Goal: Information Seeking & Learning: Learn about a topic

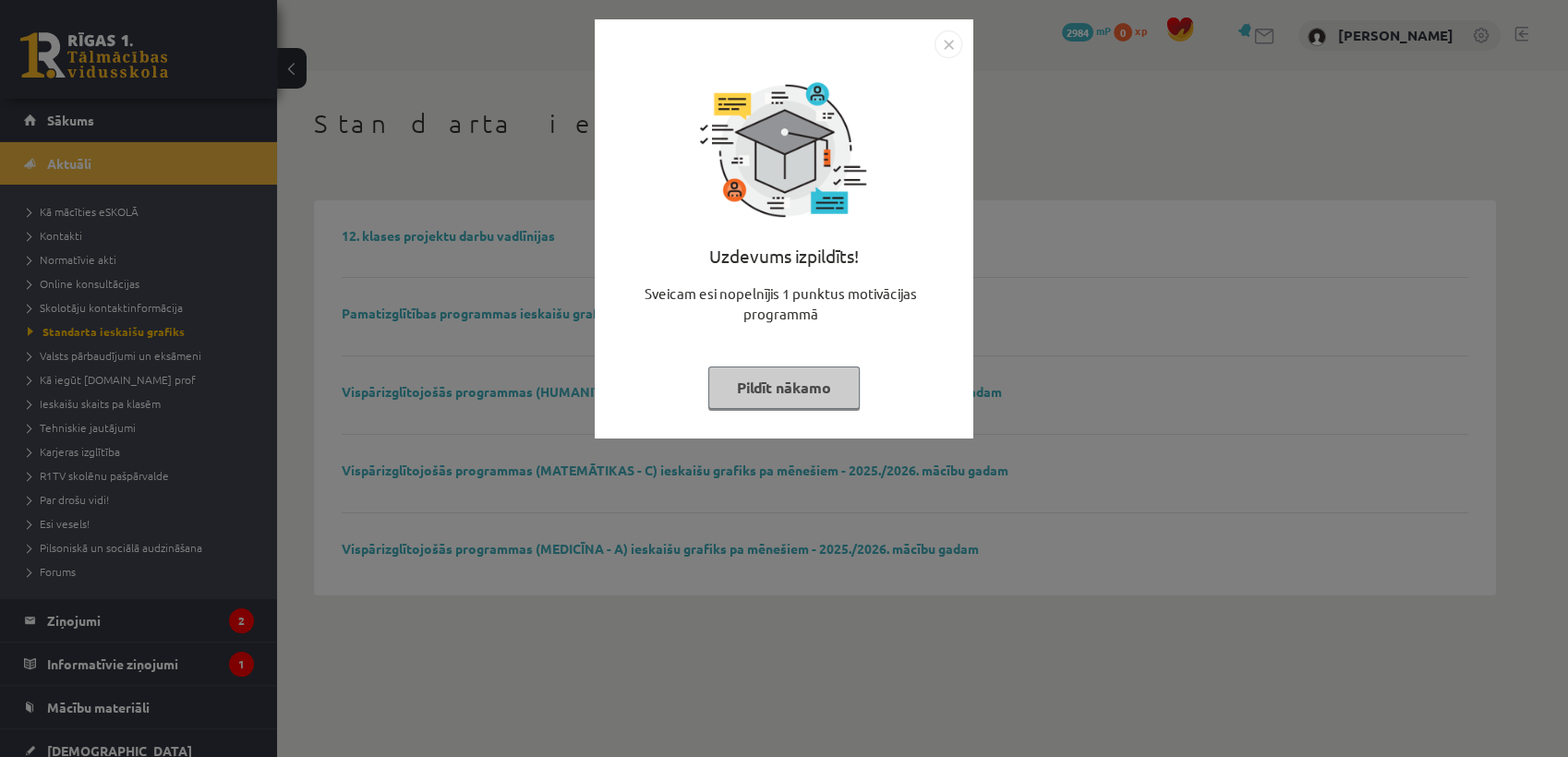
click at [784, 366] on button "Pildīt nākamo" at bounding box center [784, 388] width 151 height 43
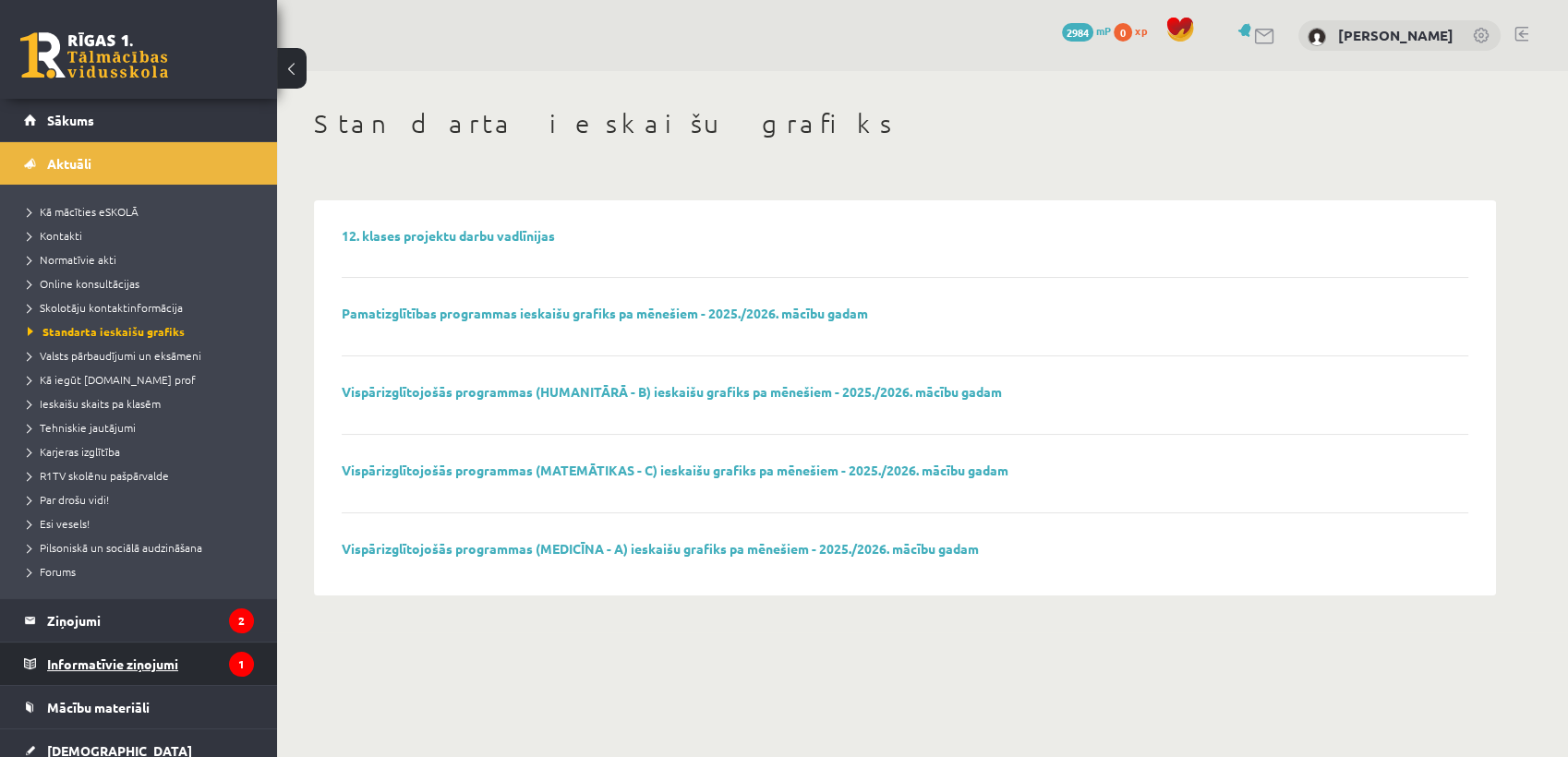
click at [132, 650] on legend "Informatīvie ziņojumi 1" at bounding box center [150, 664] width 207 height 43
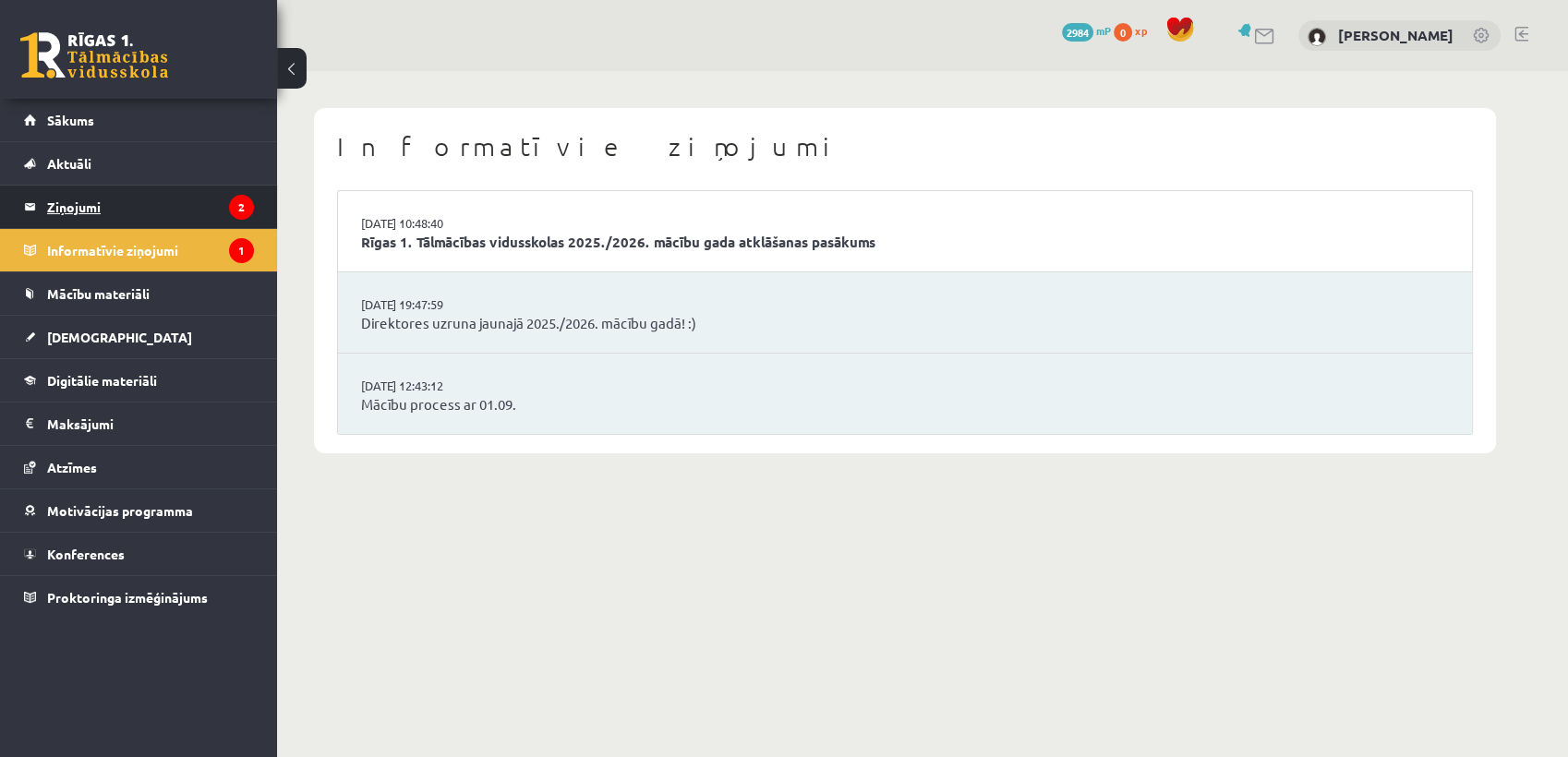
click at [207, 217] on legend "Ziņojumi 2" at bounding box center [150, 207] width 207 height 43
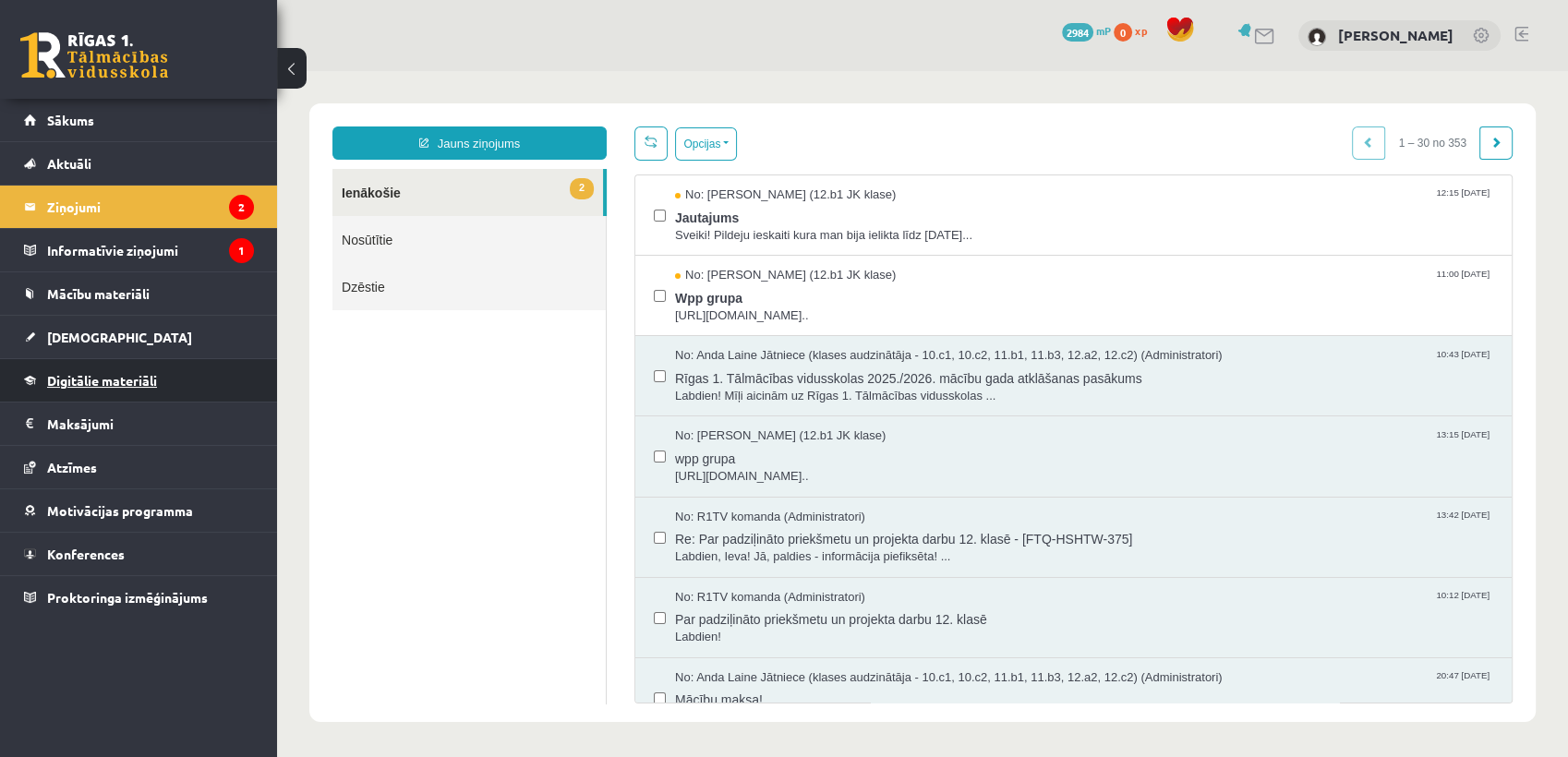
click at [87, 369] on link "Digitālie materiāli" at bounding box center [139, 380] width 230 height 43
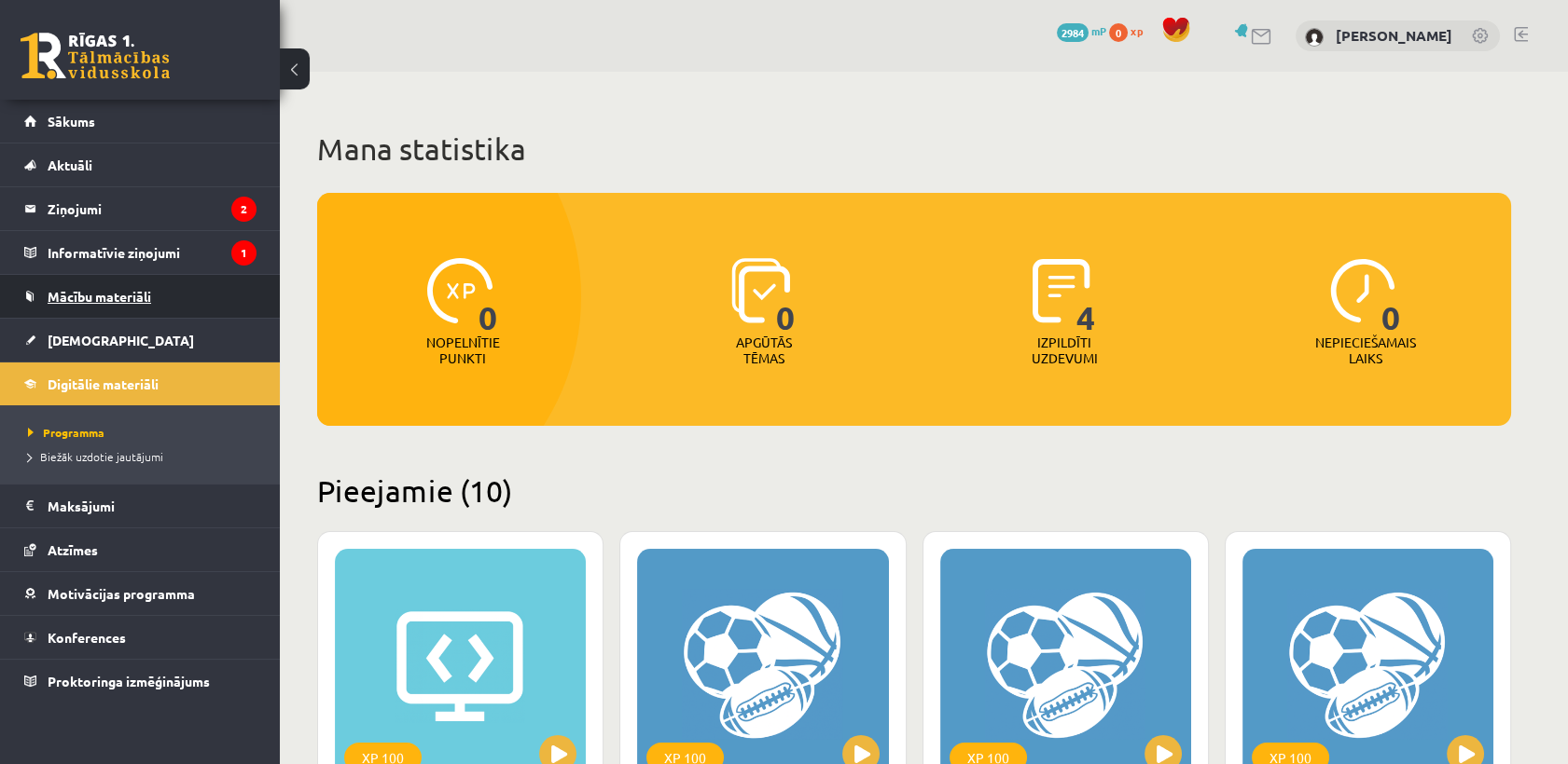
click at [111, 283] on link "Mācību materiāli" at bounding box center [141, 297] width 232 height 43
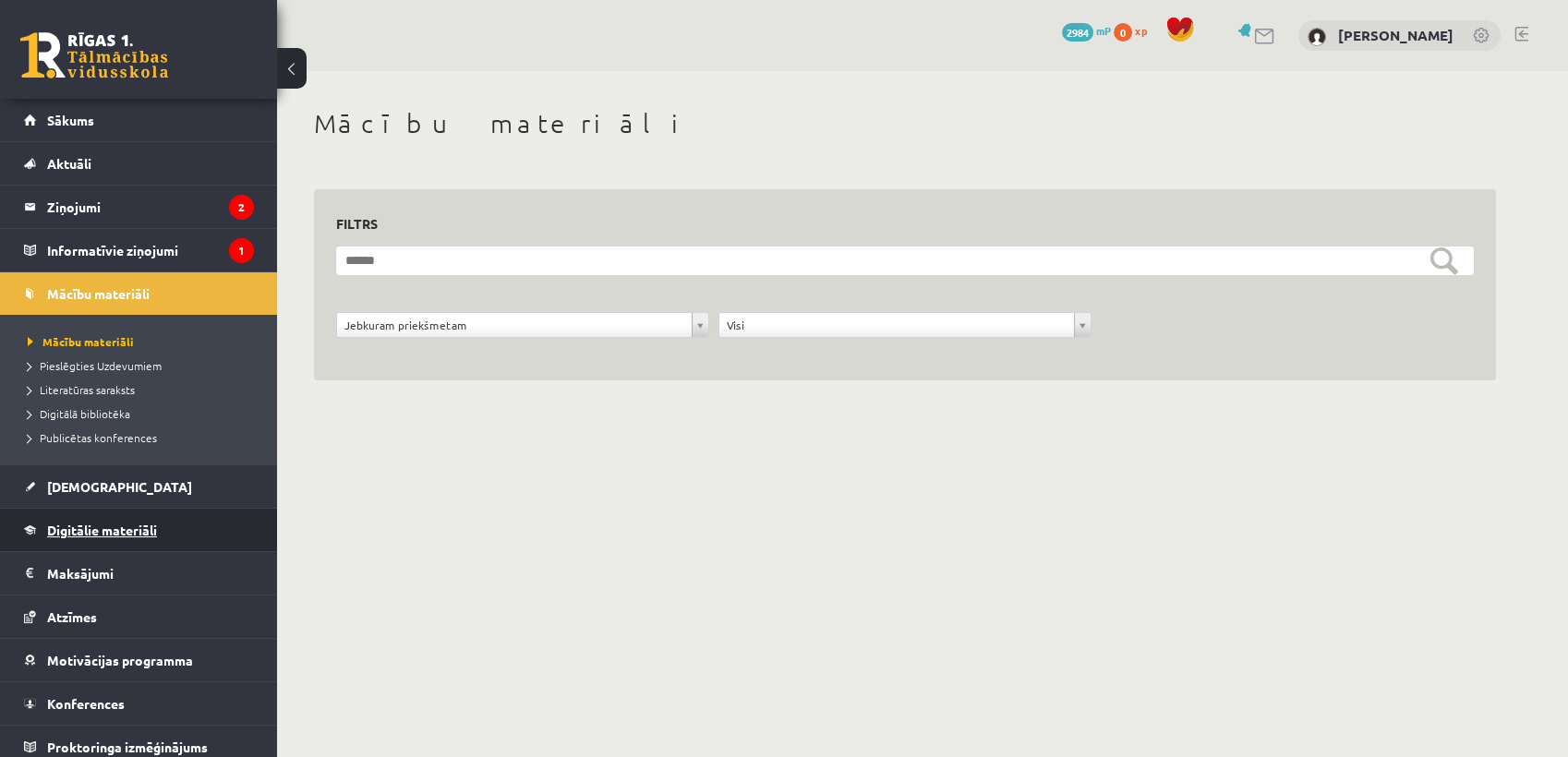
click at [82, 524] on span "Digitālie materiāli" at bounding box center [102, 531] width 109 height 17
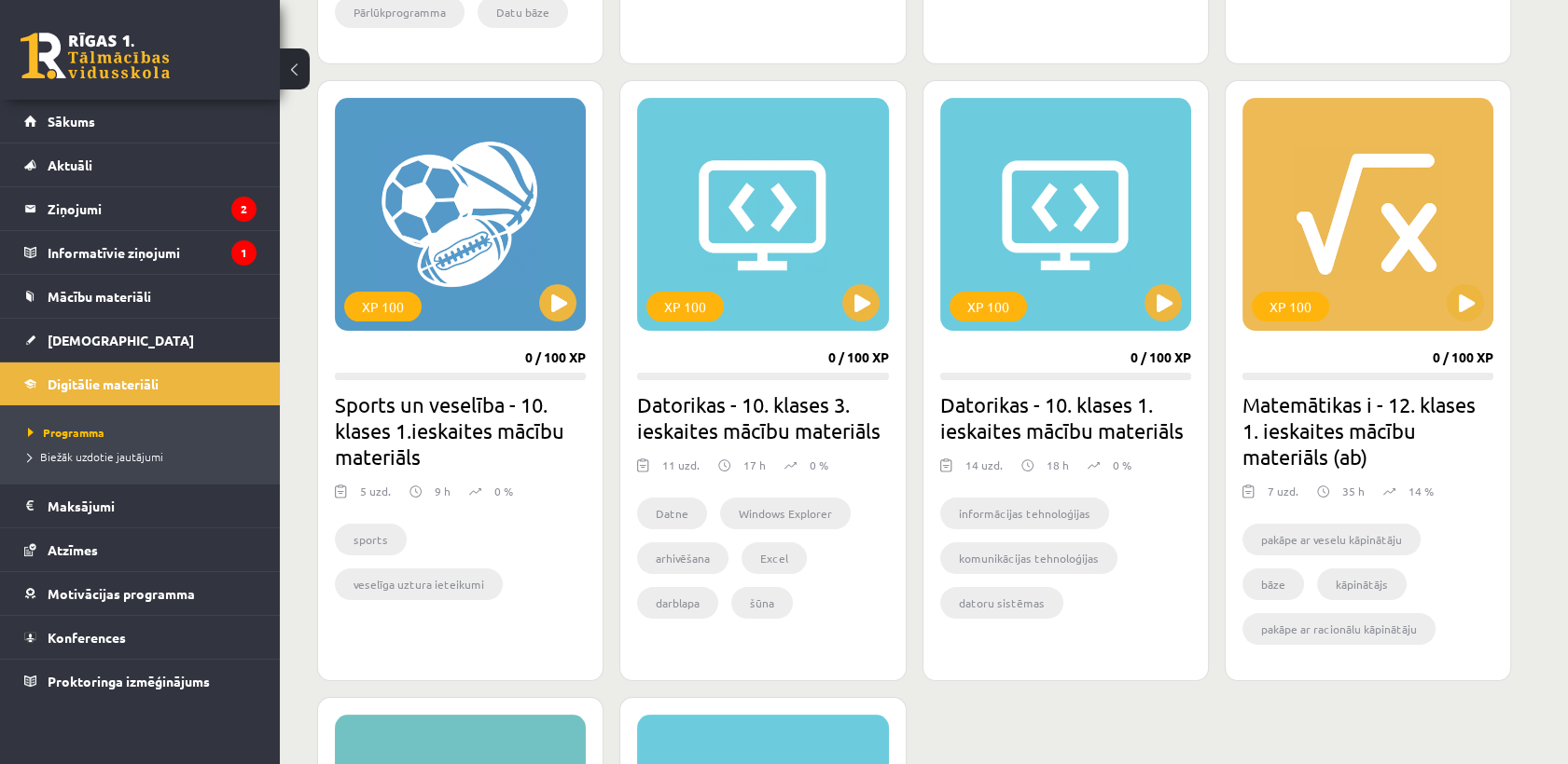
scroll to position [1036, 0]
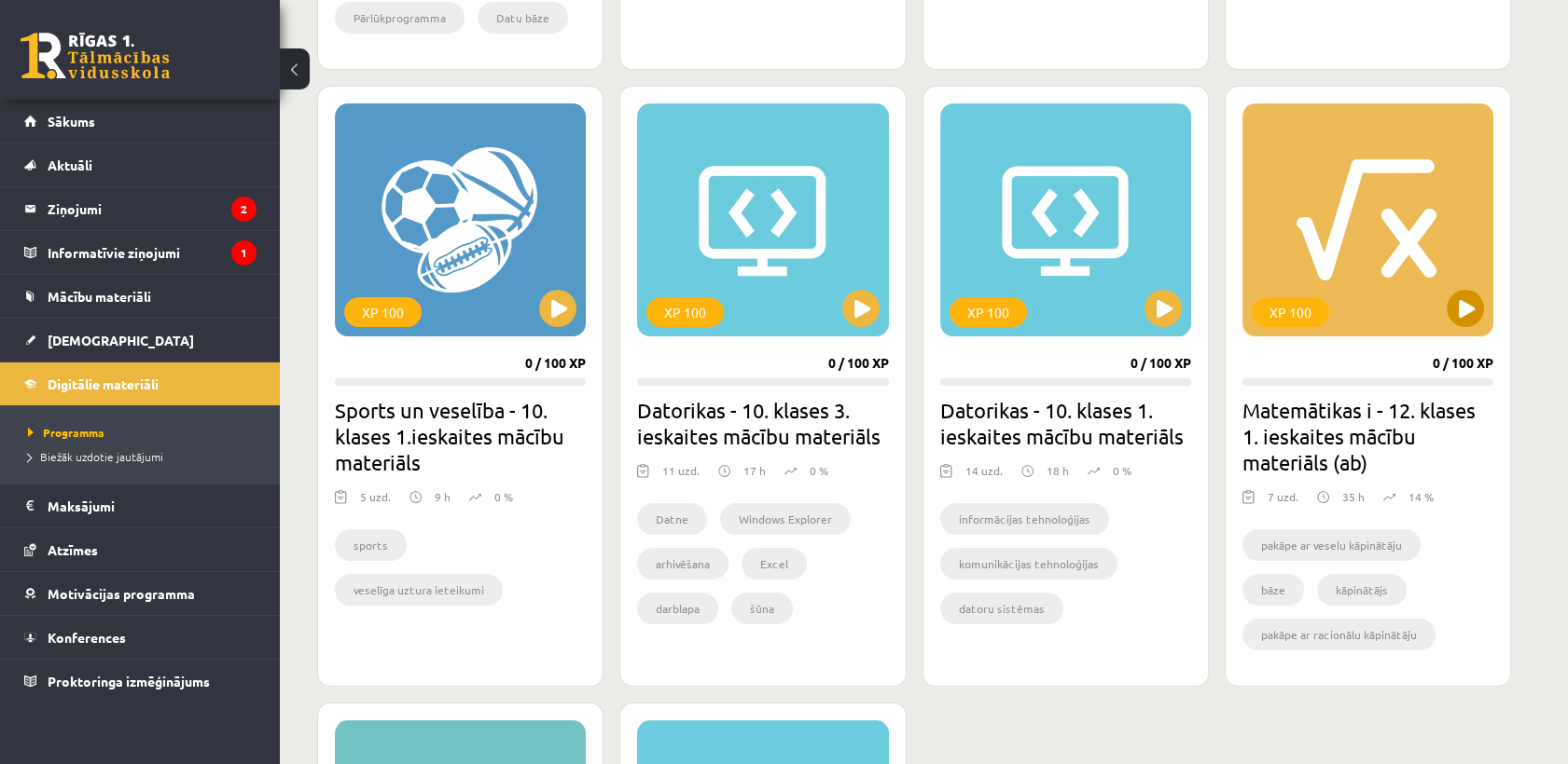
click at [1459, 271] on div "XP 100" at bounding box center [1368, 220] width 251 height 233
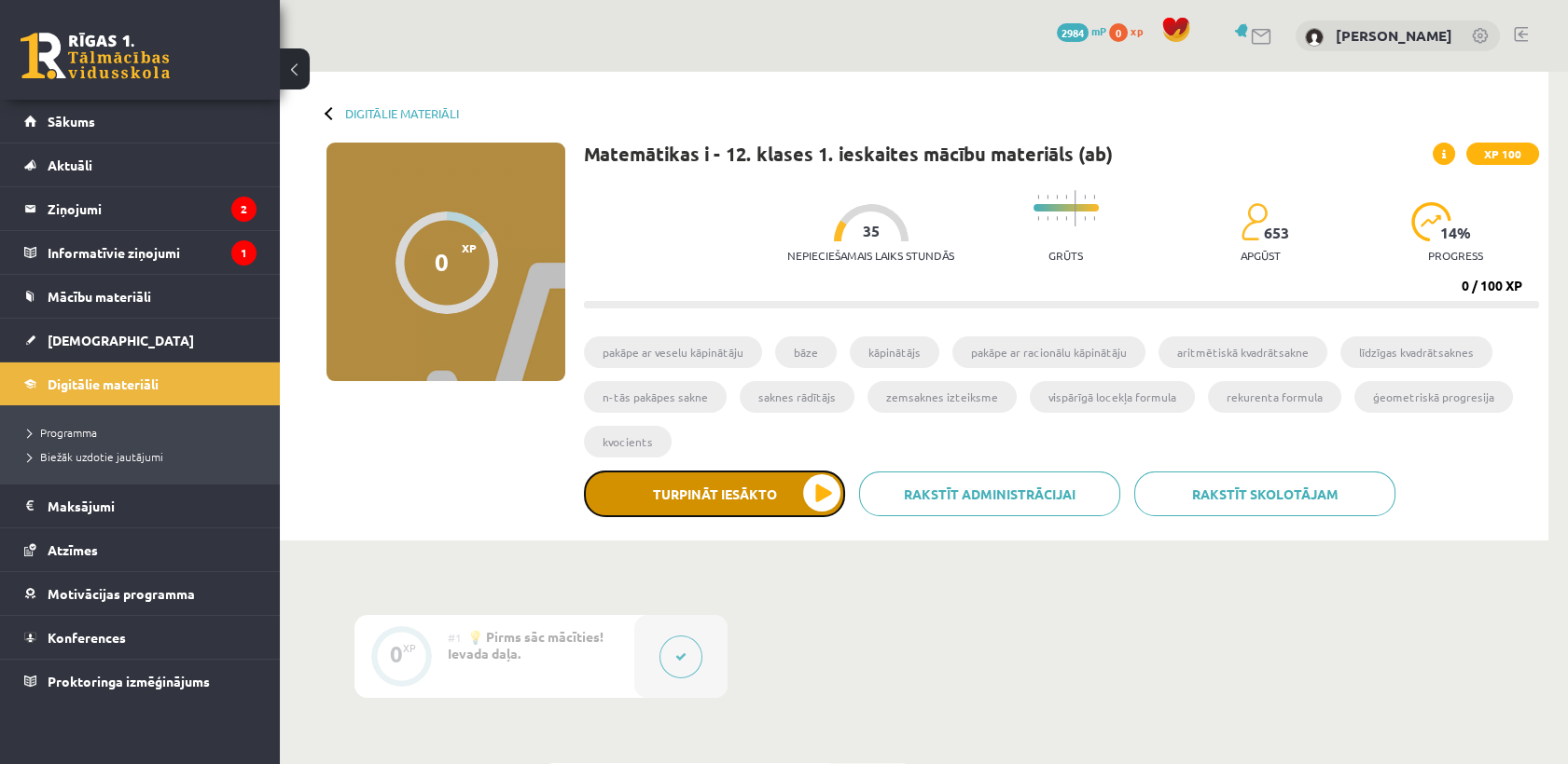
click at [791, 504] on button "Turpināt iesākto" at bounding box center [714, 494] width 261 height 47
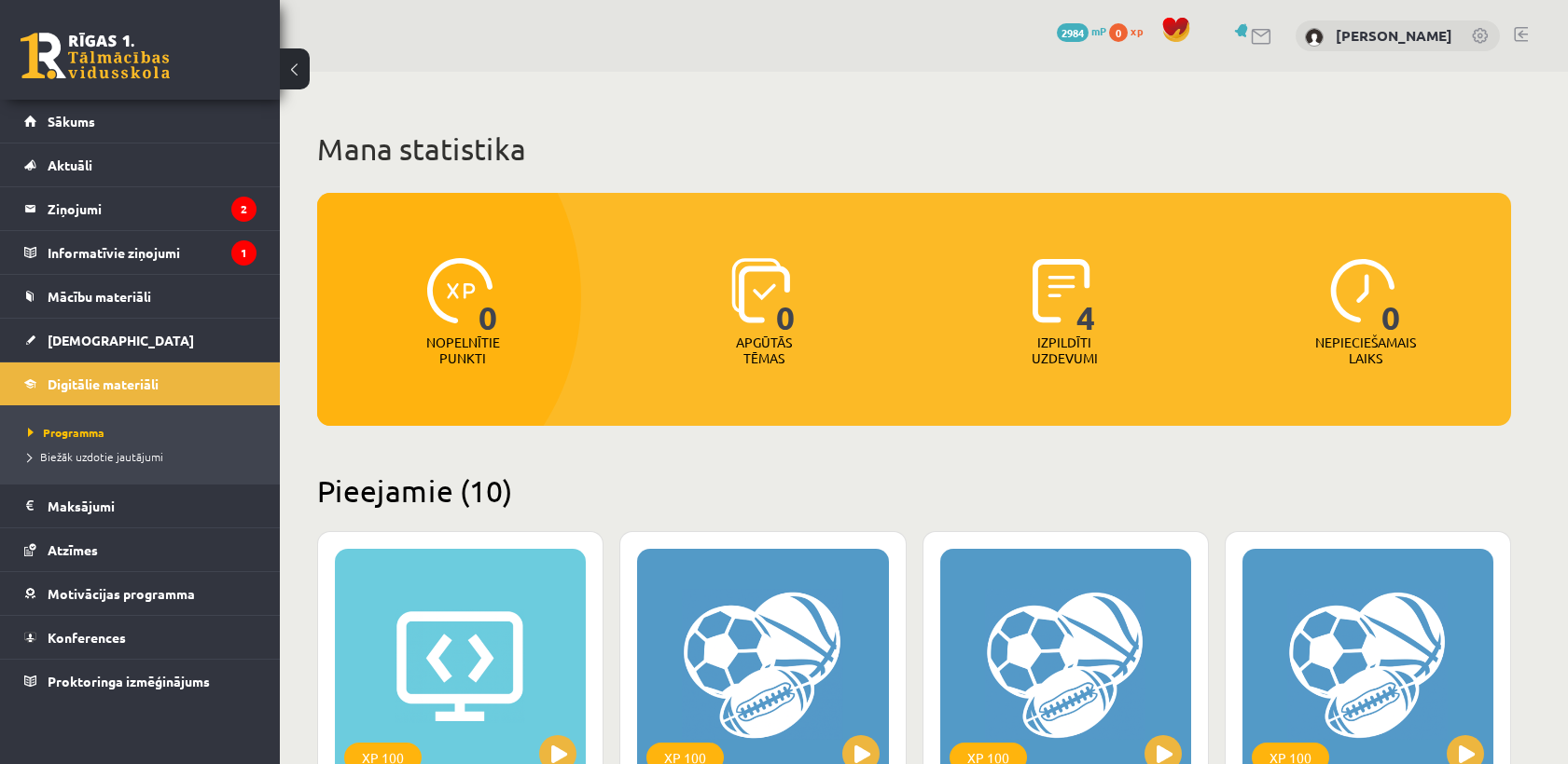
scroll to position [1036, 0]
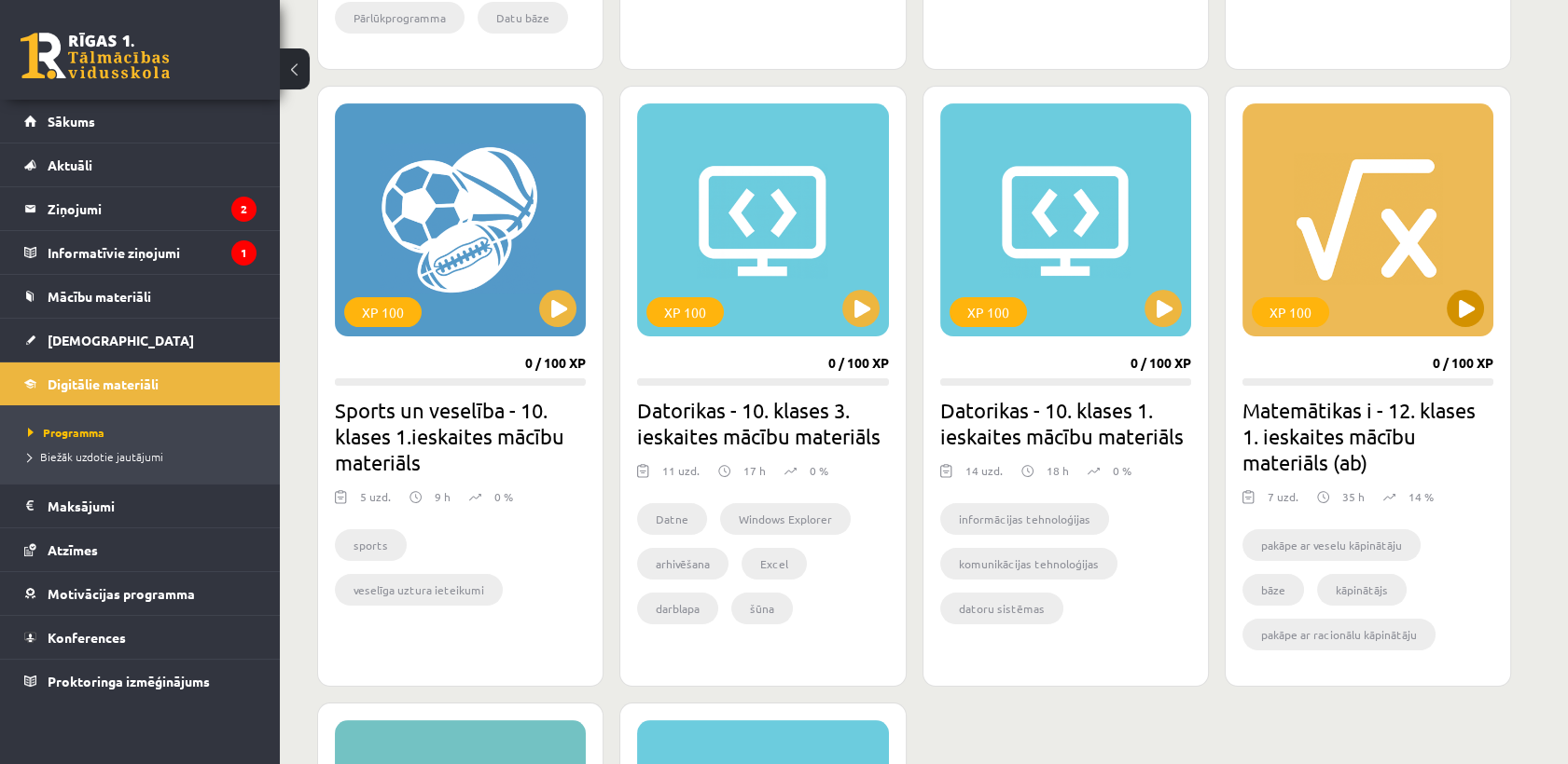
click at [1354, 213] on div "XP 100" at bounding box center [1368, 220] width 251 height 233
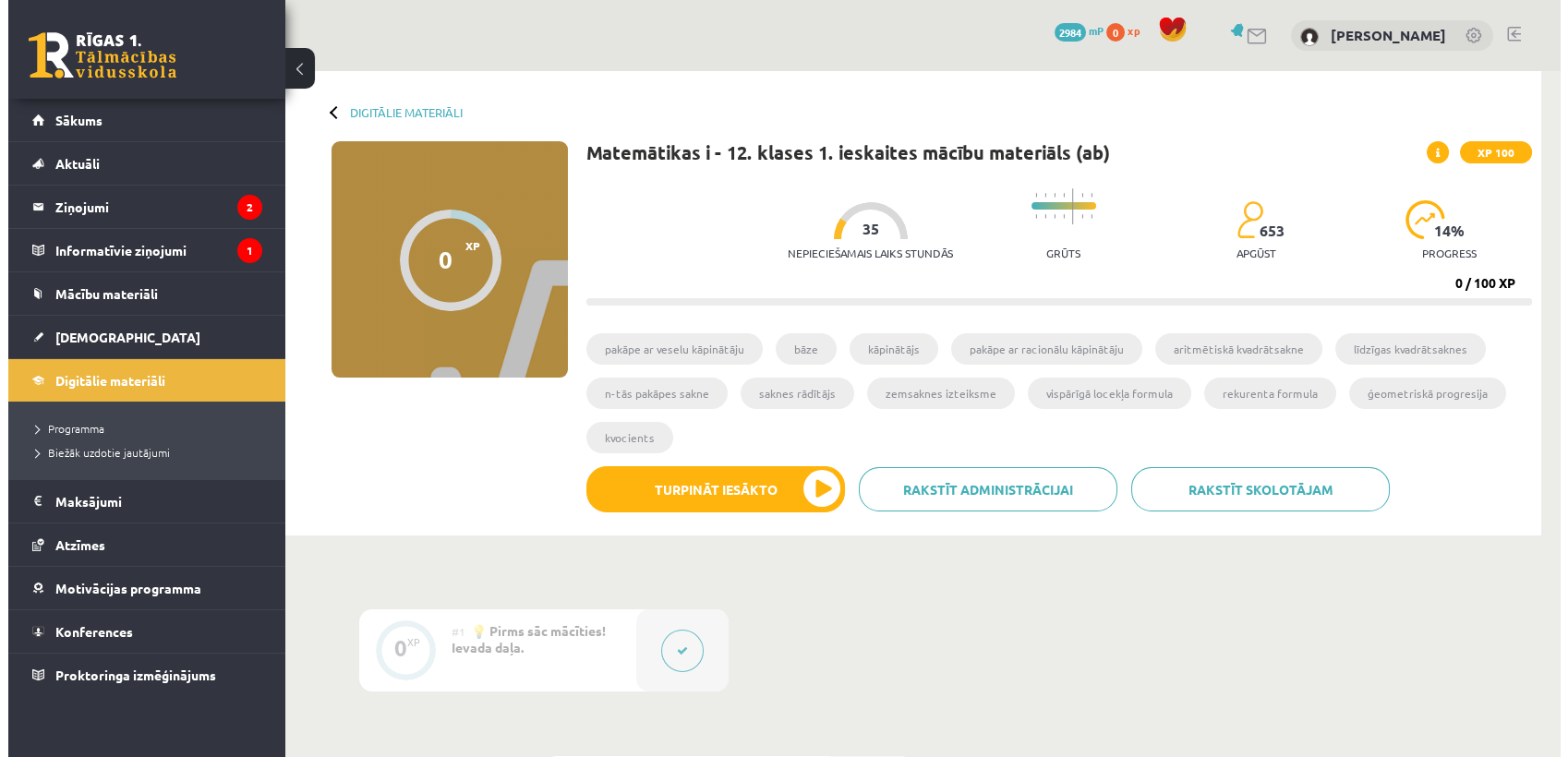
scroll to position [242, 0]
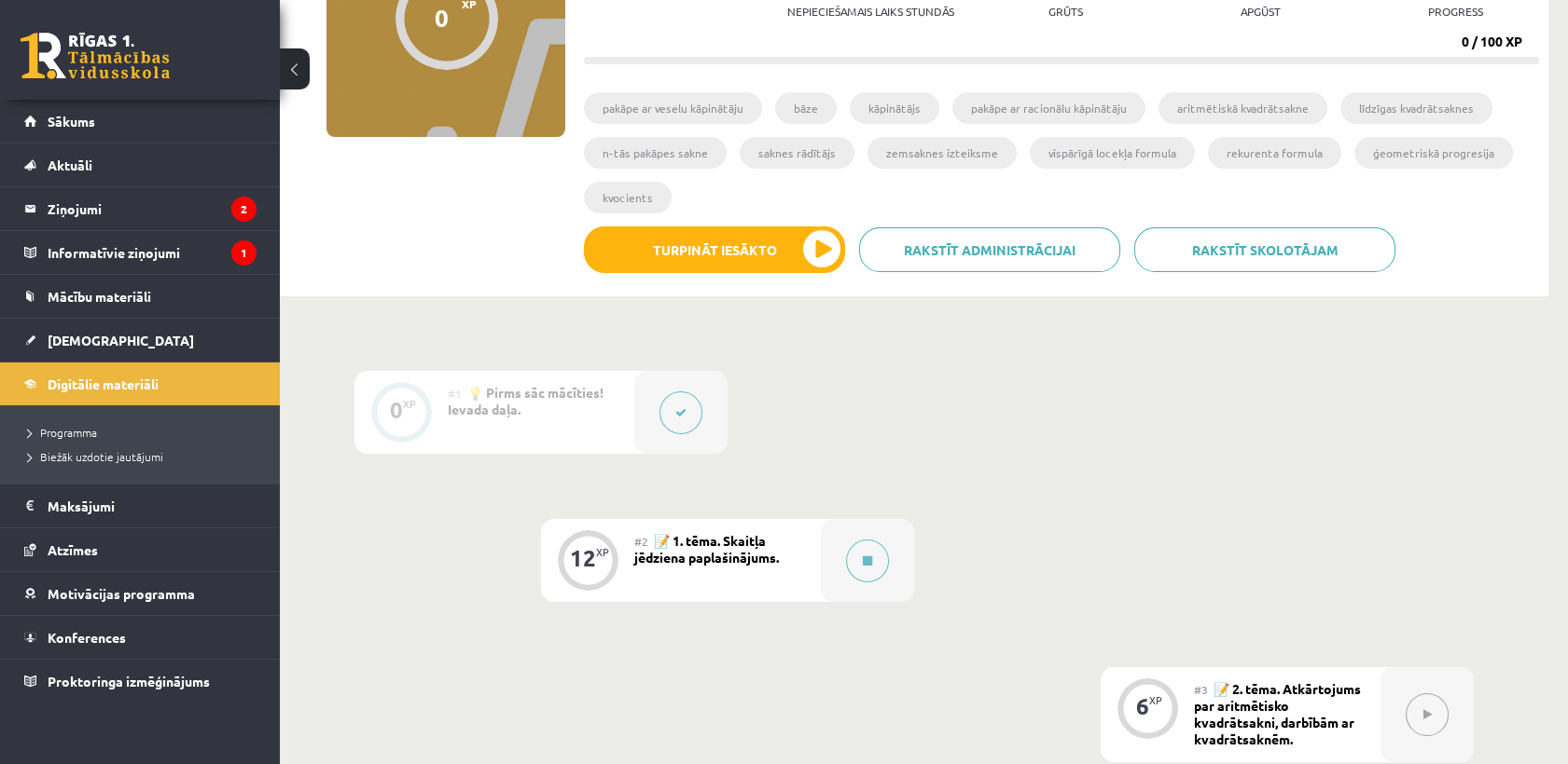
click at [617, 395] on div "#1 💡 Pirms sāc mācīties! Ievada daļa." at bounding box center [540, 412] width 186 height 83
click at [688, 398] on button at bounding box center [681, 413] width 43 height 43
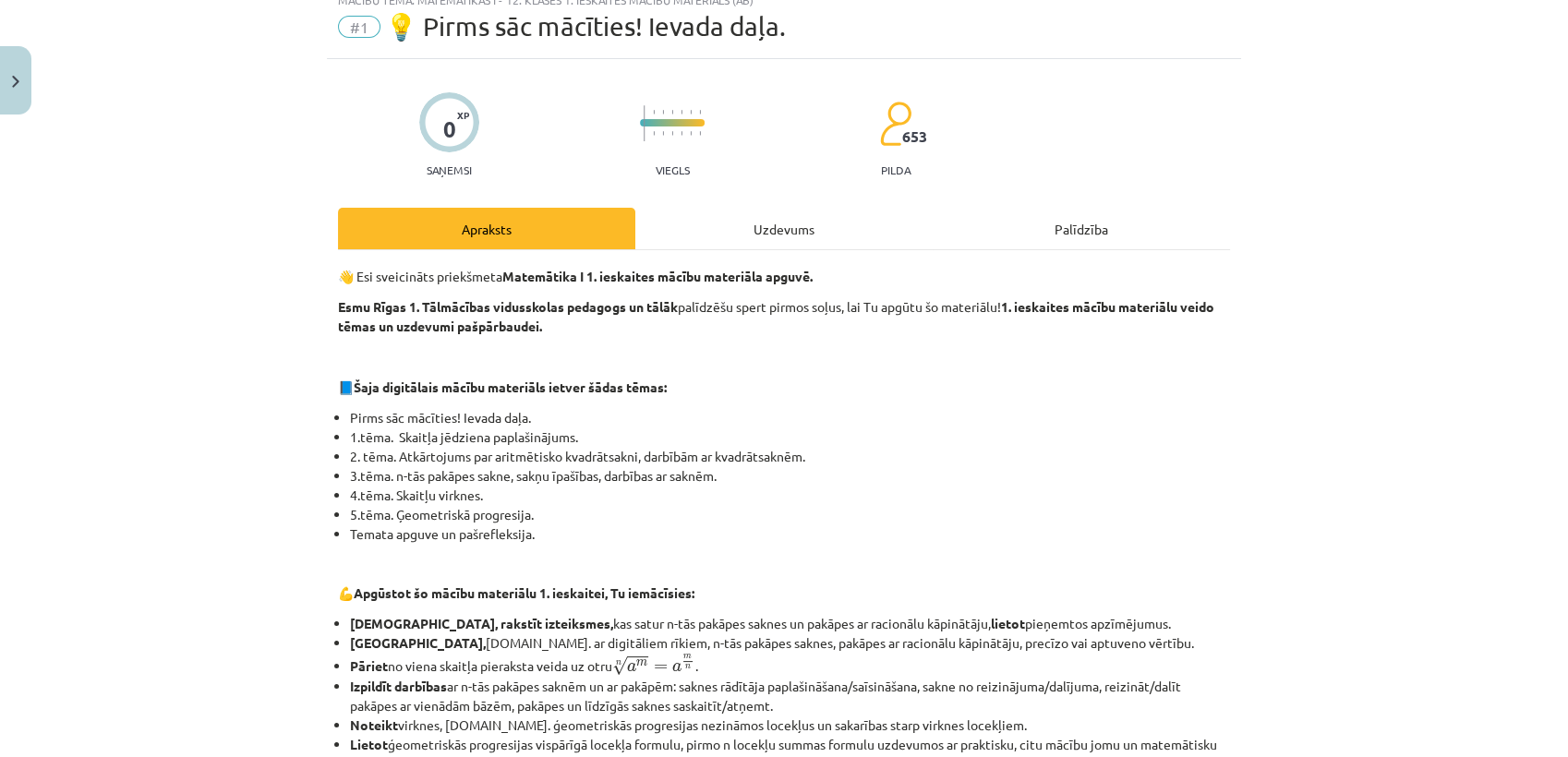
scroll to position [65, 0]
click at [784, 223] on div "Uzdevums" at bounding box center [784, 227] width 298 height 42
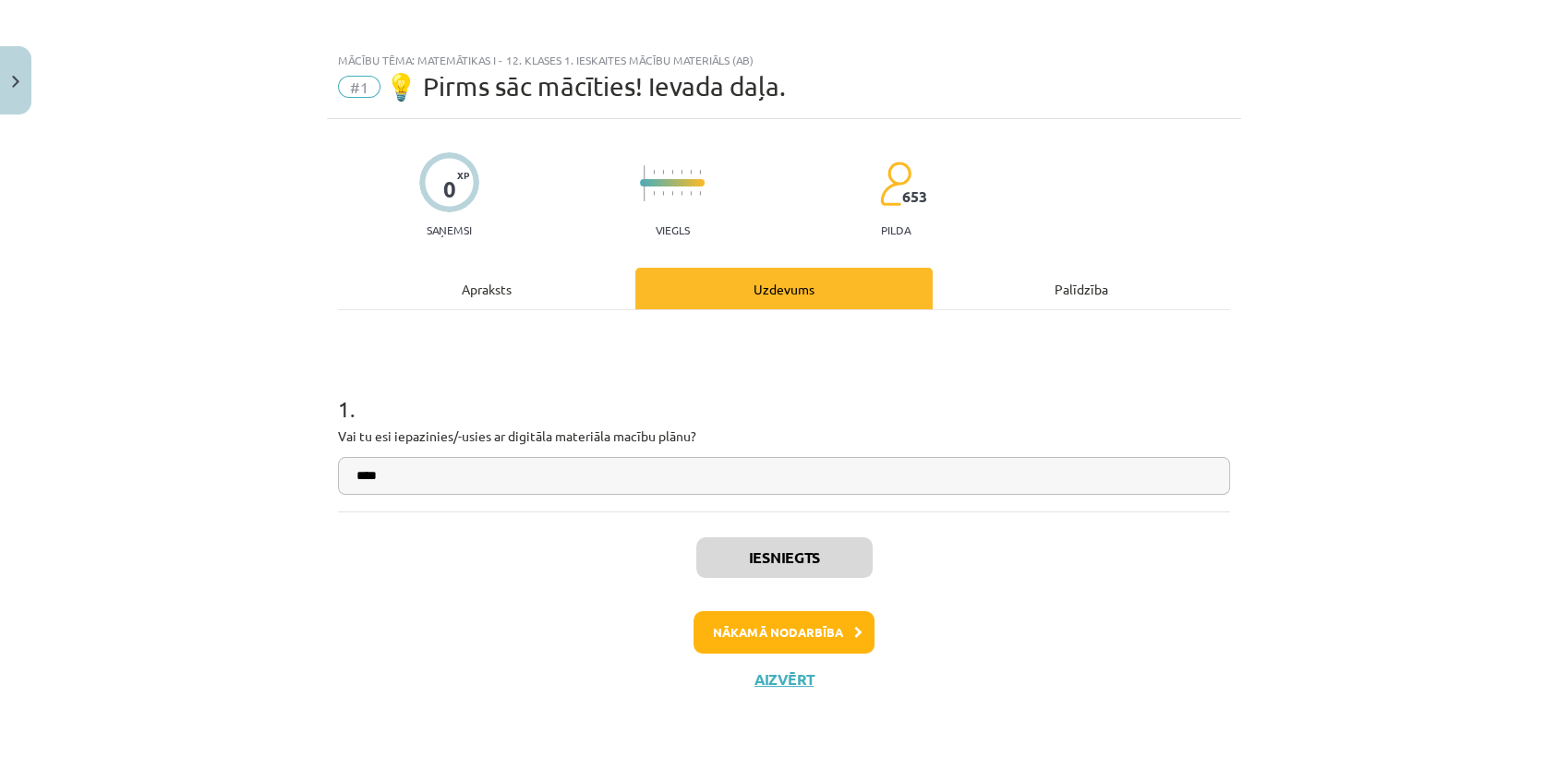
scroll to position [2, 0]
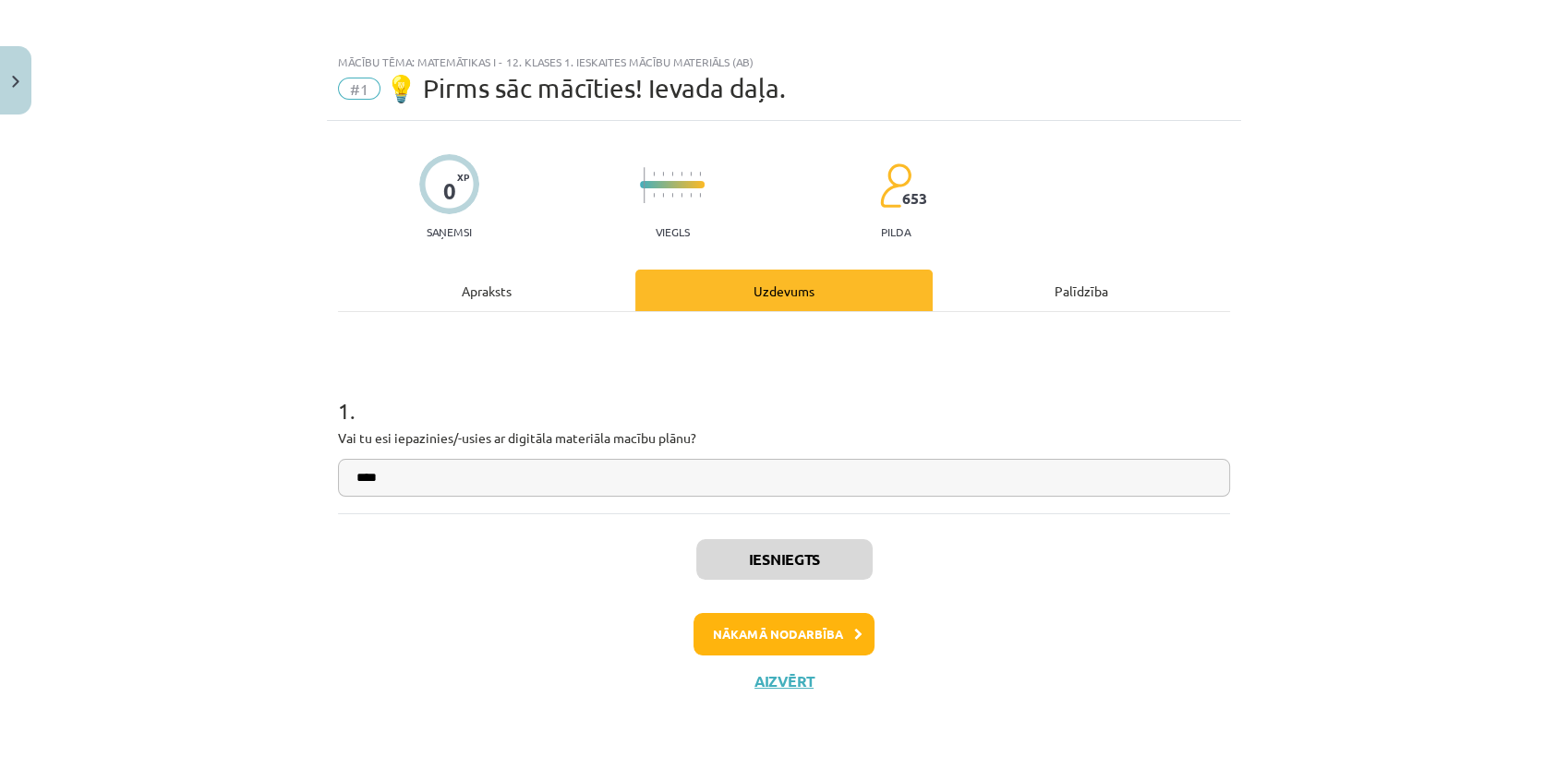
click at [499, 297] on div "Apraksts" at bounding box center [486, 290] width 298 height 42
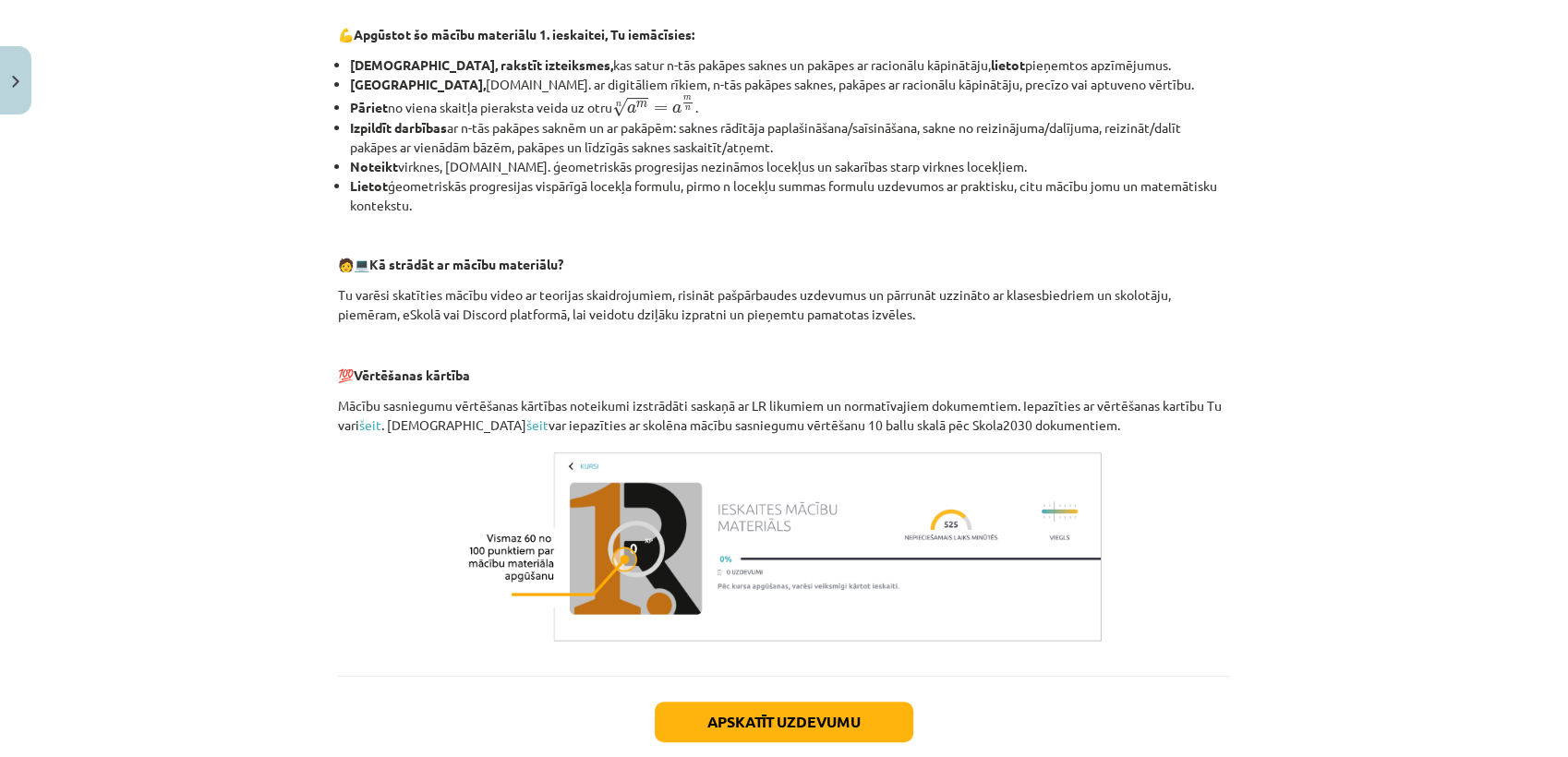
scroll to position [785, 0]
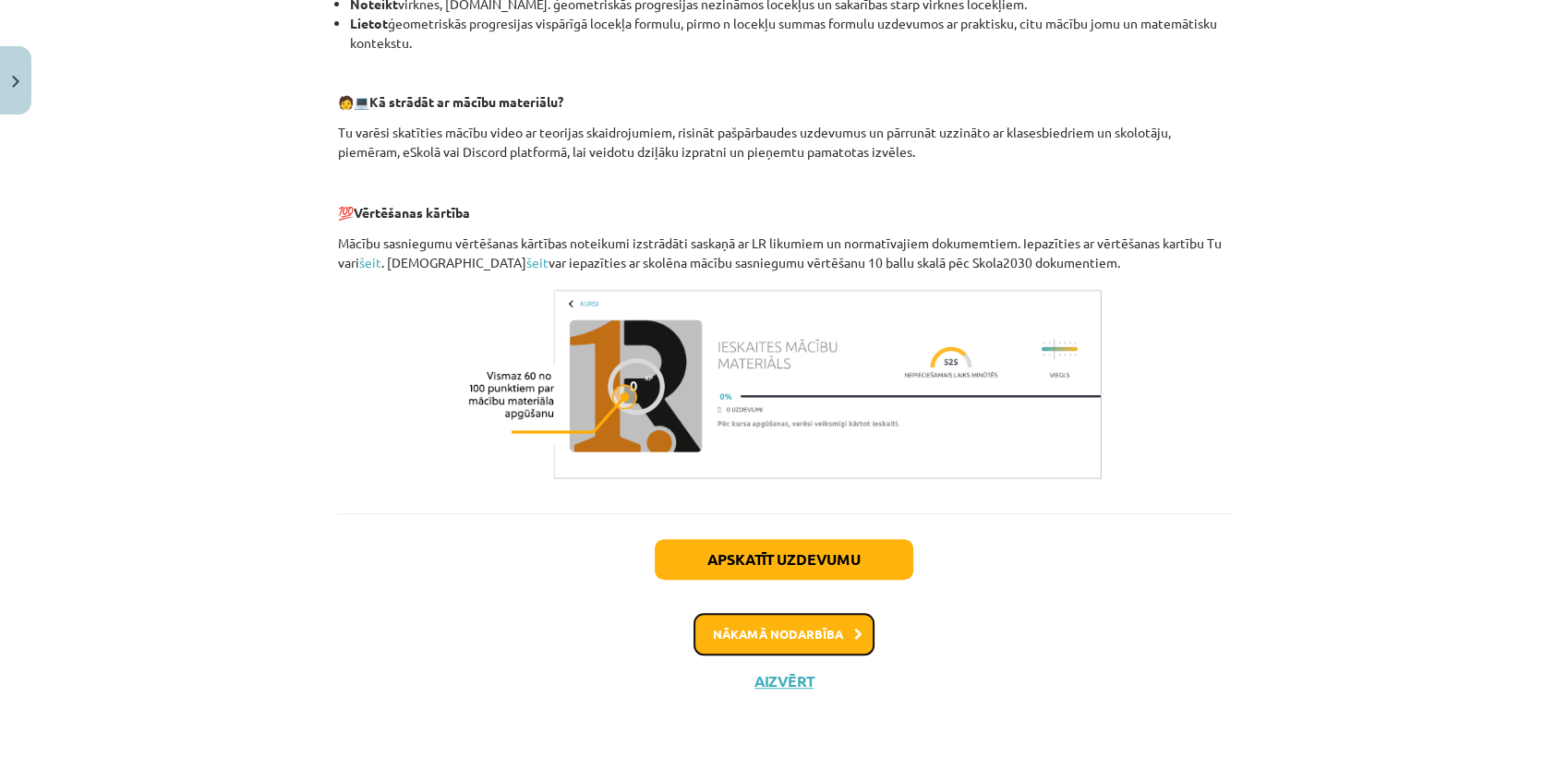
click at [823, 620] on button "Nākamā nodarbība" at bounding box center [784, 635] width 181 height 43
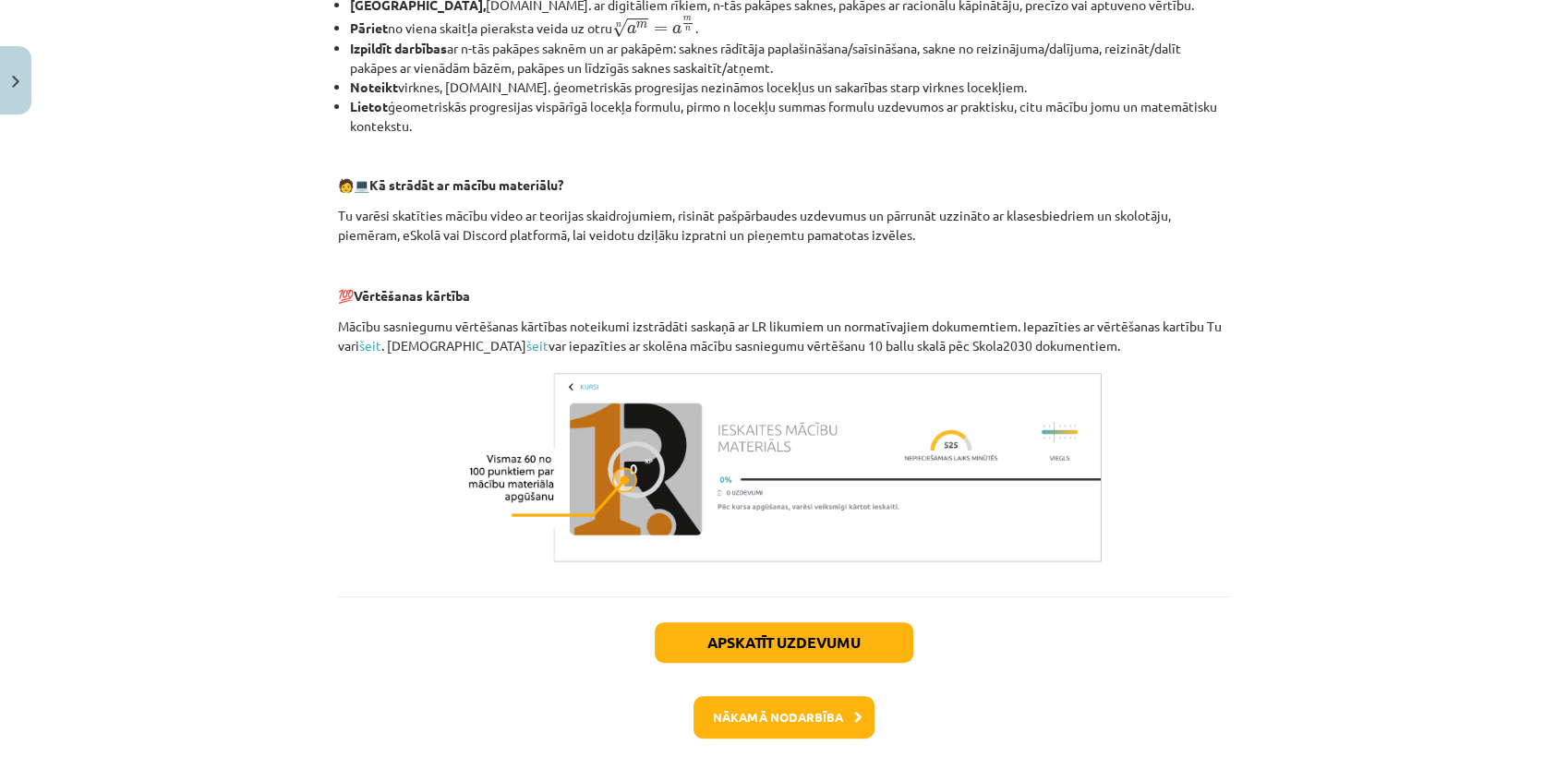
click at [823, 569] on div "👋 Esi sveicināts priekšmeta Matemātika I 1. ieskaites mācību materiāla apguvē. …" at bounding box center [784, 99] width 892 height 941
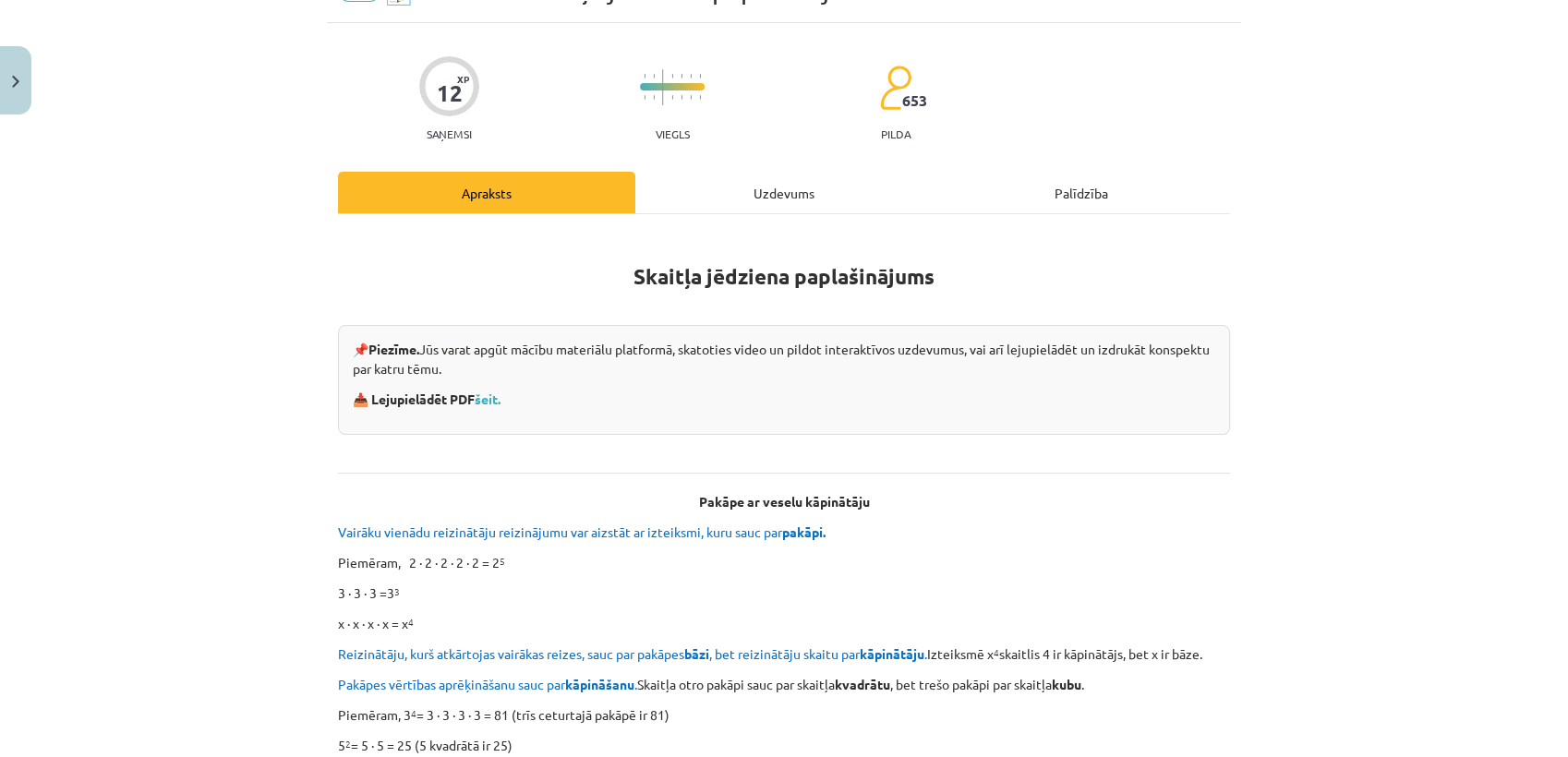
scroll to position [96, 0]
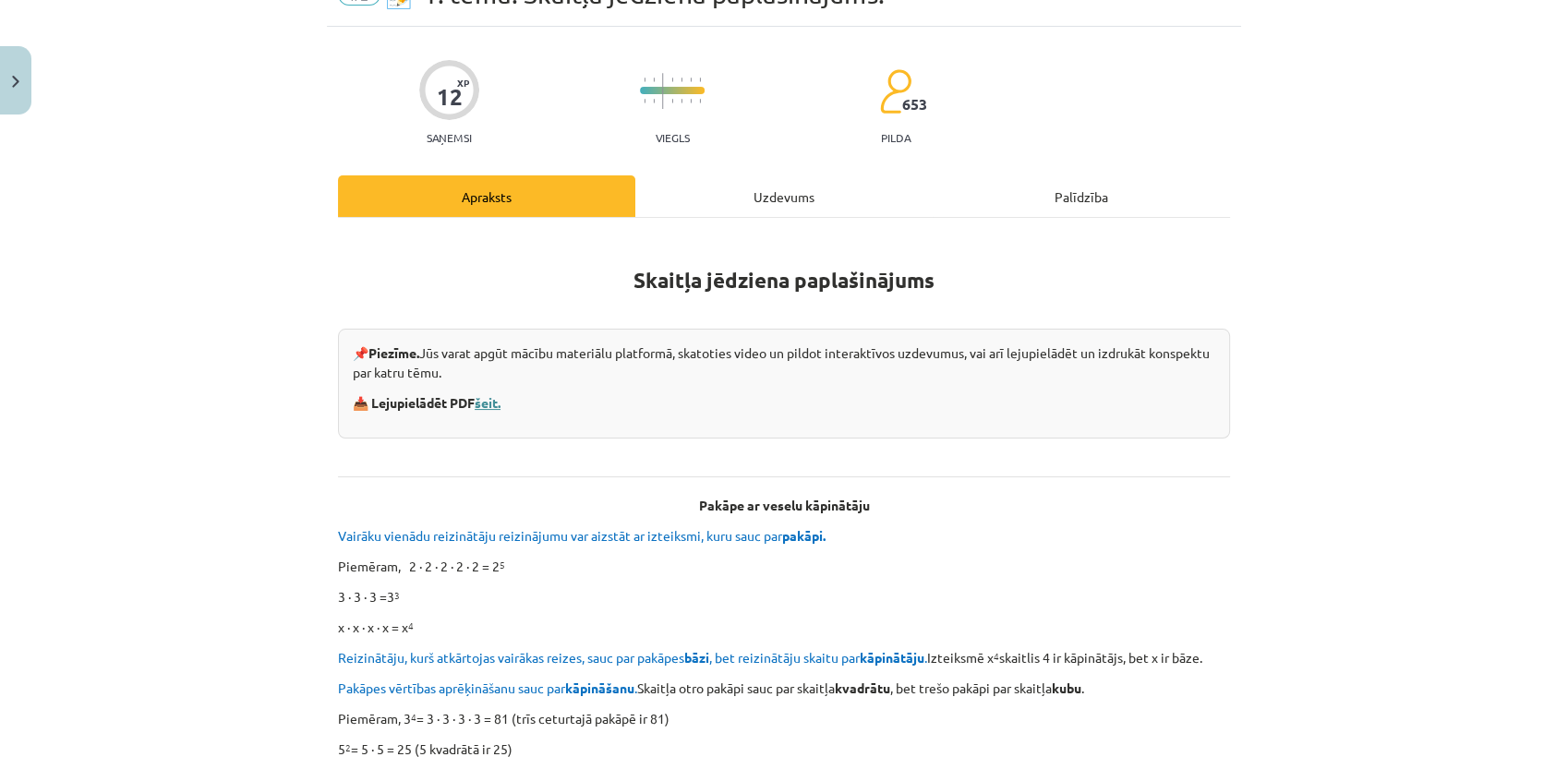
click at [480, 404] on link "šeit." at bounding box center [488, 403] width 26 height 17
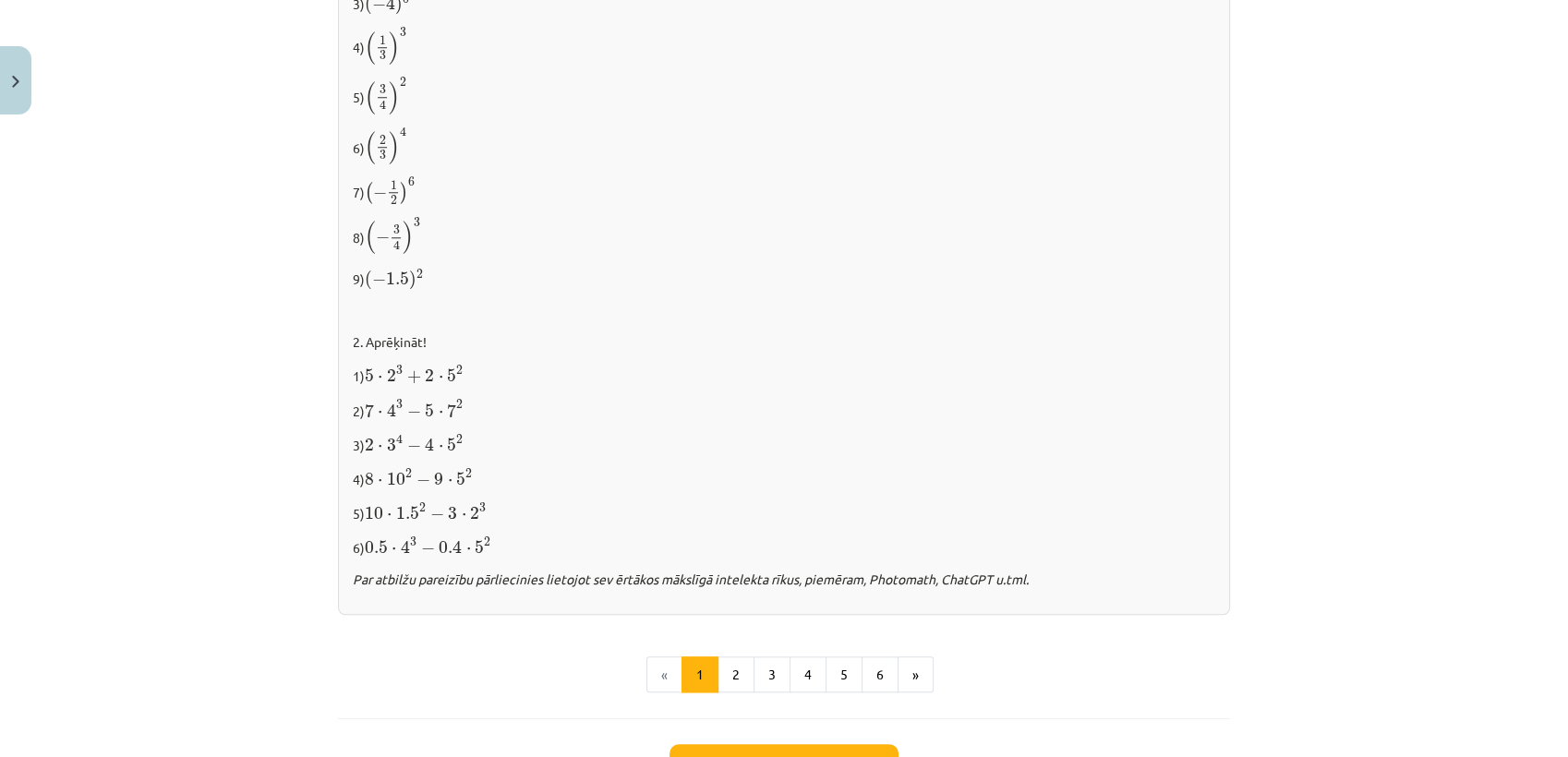
scroll to position [1869, 0]
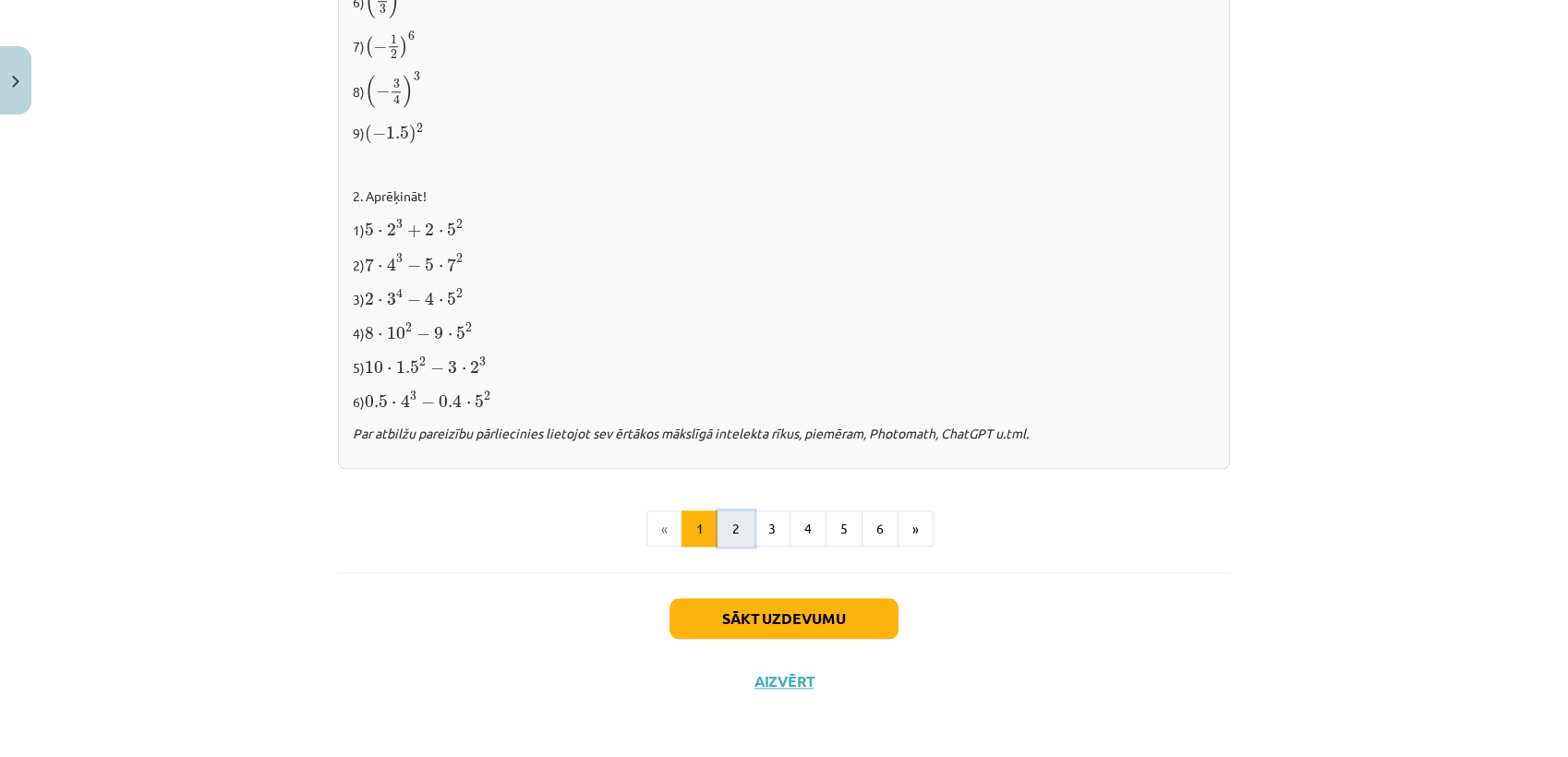
click at [728, 522] on button "2" at bounding box center [736, 530] width 37 height 37
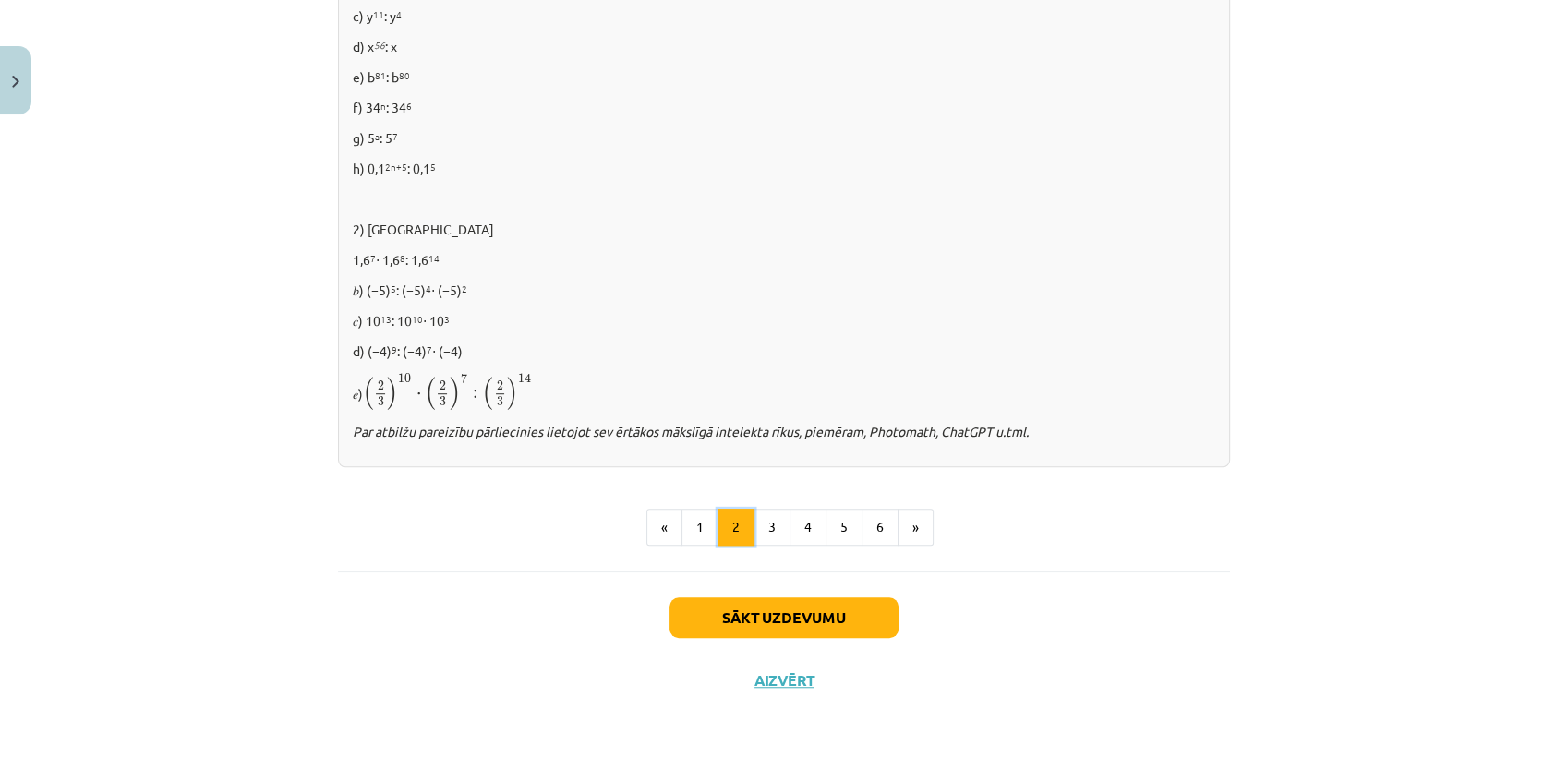
scroll to position [1203, 0]
click at [764, 516] on button "3" at bounding box center [771, 528] width 37 height 37
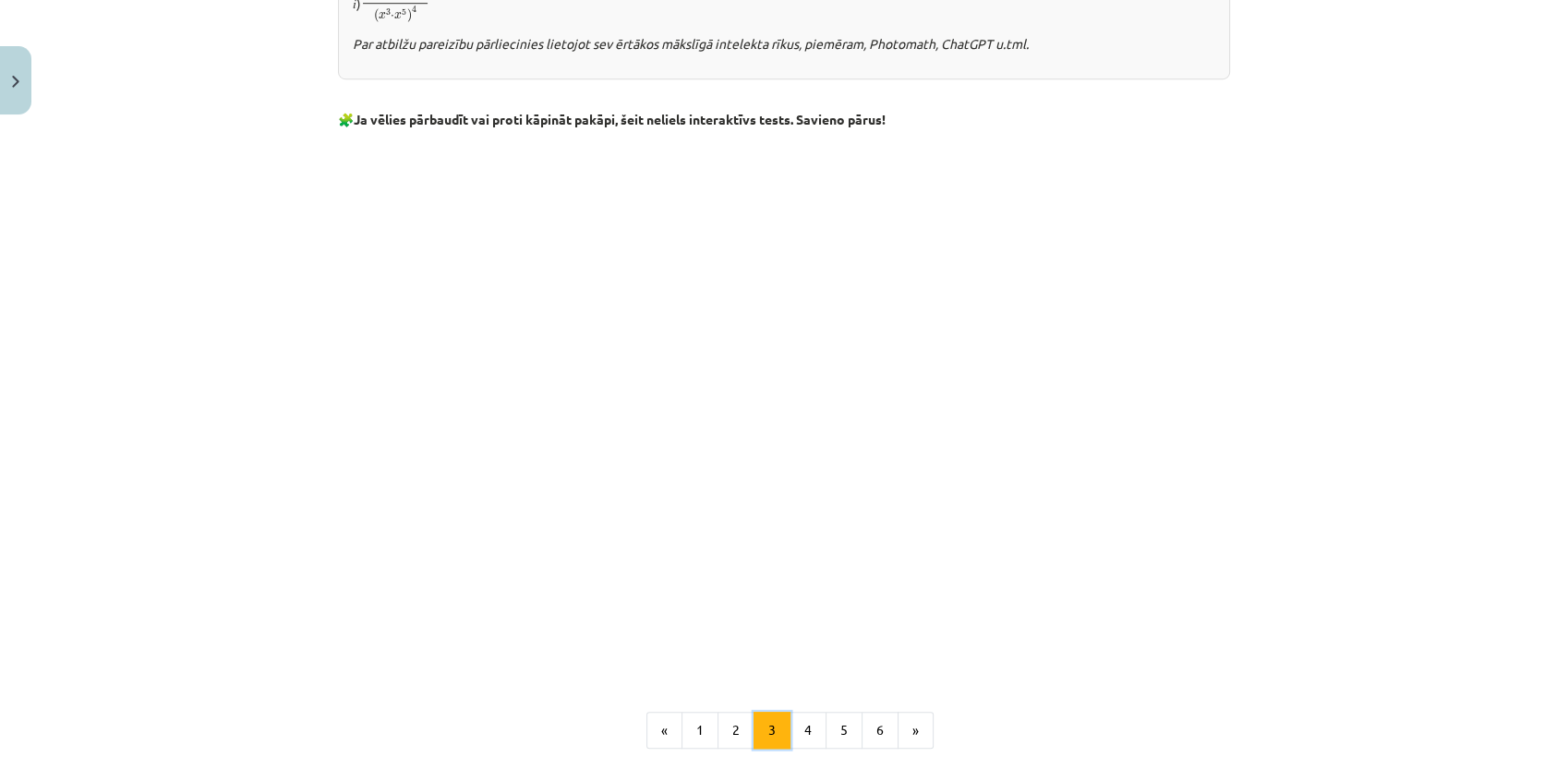
scroll to position [1374, 0]
click at [797, 718] on button "4" at bounding box center [808, 730] width 37 height 37
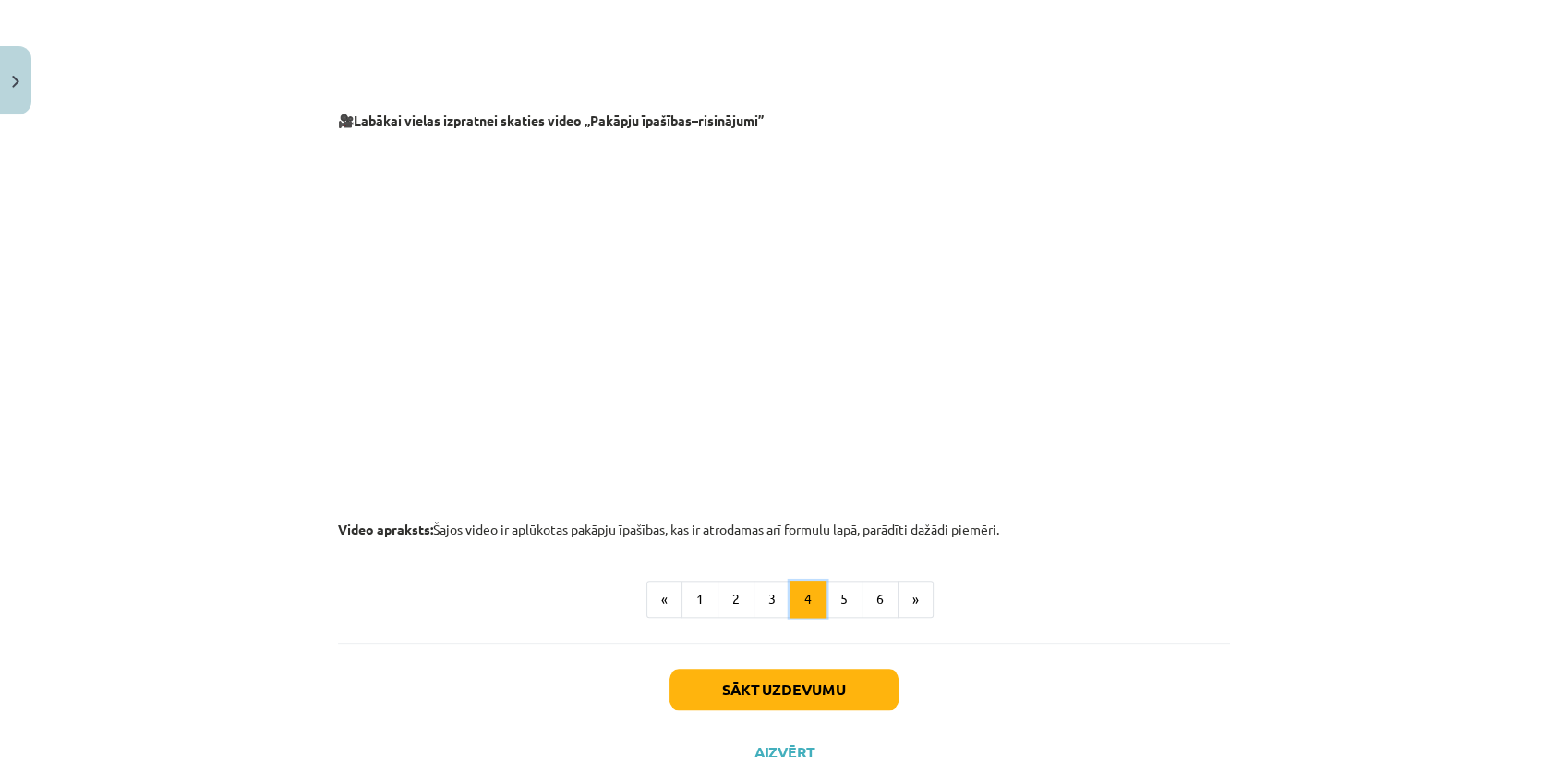
scroll to position [1796, 0]
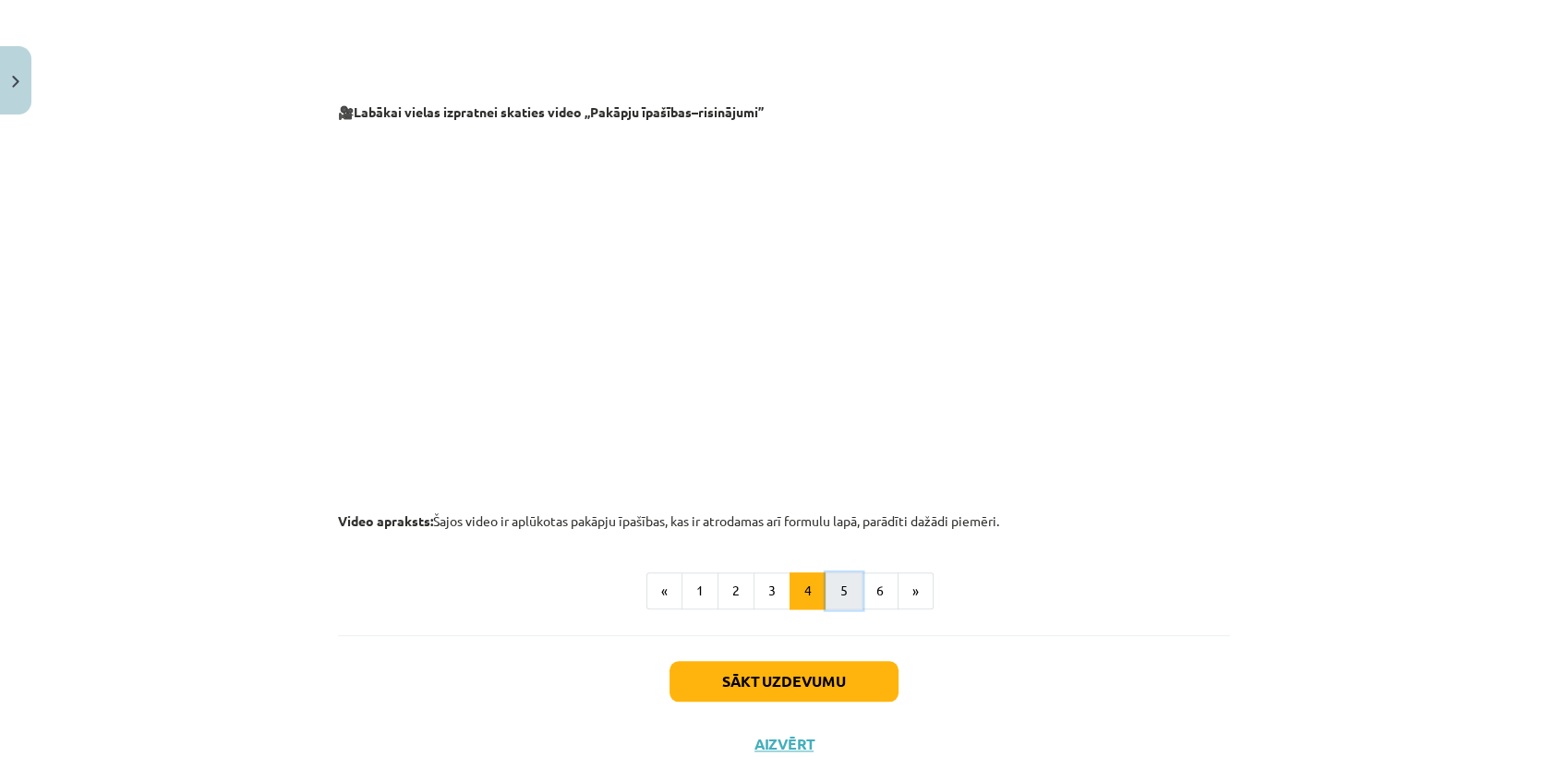
click at [829, 597] on button "5" at bounding box center [844, 591] width 37 height 37
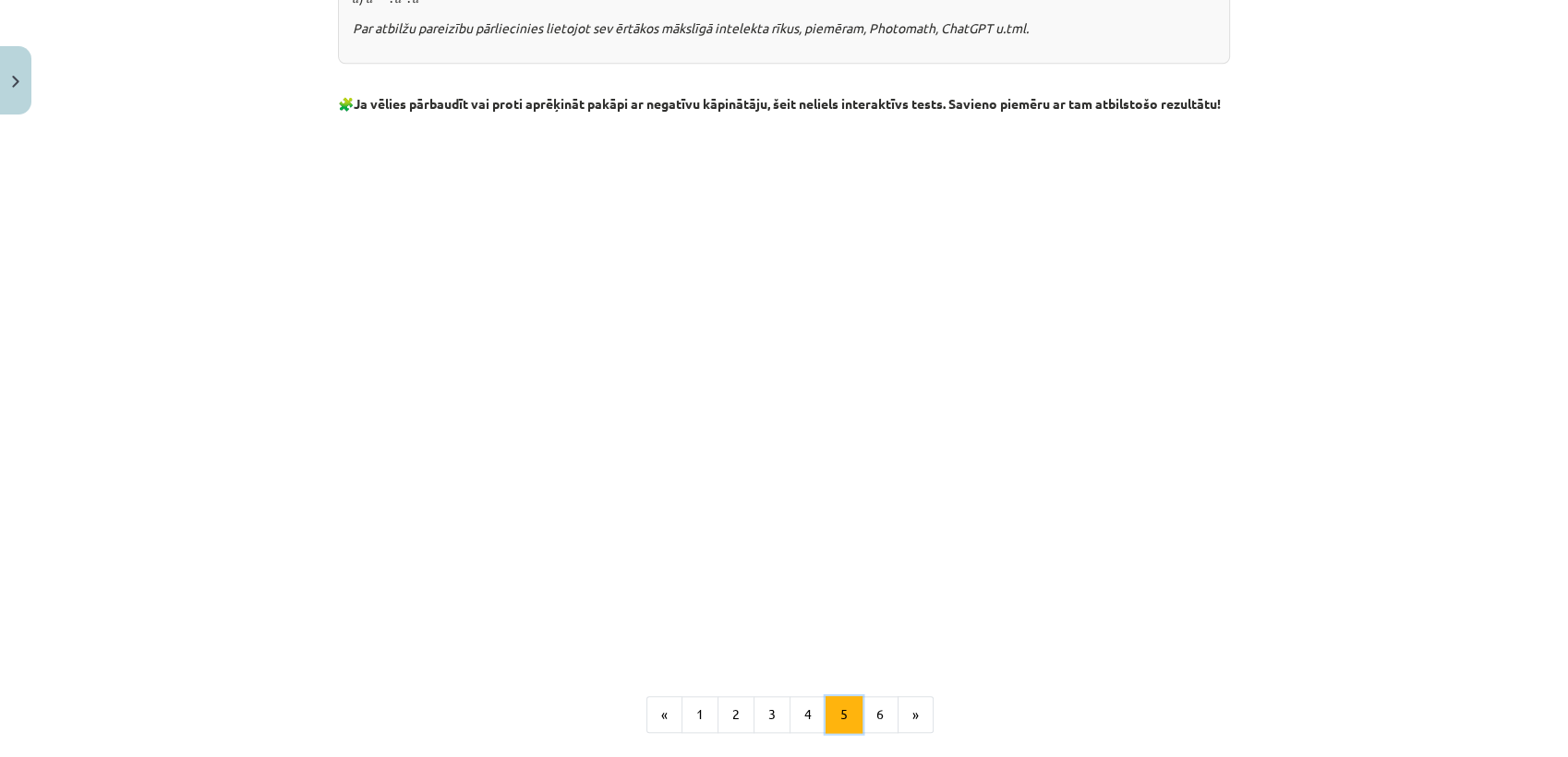
scroll to position [1976, 0]
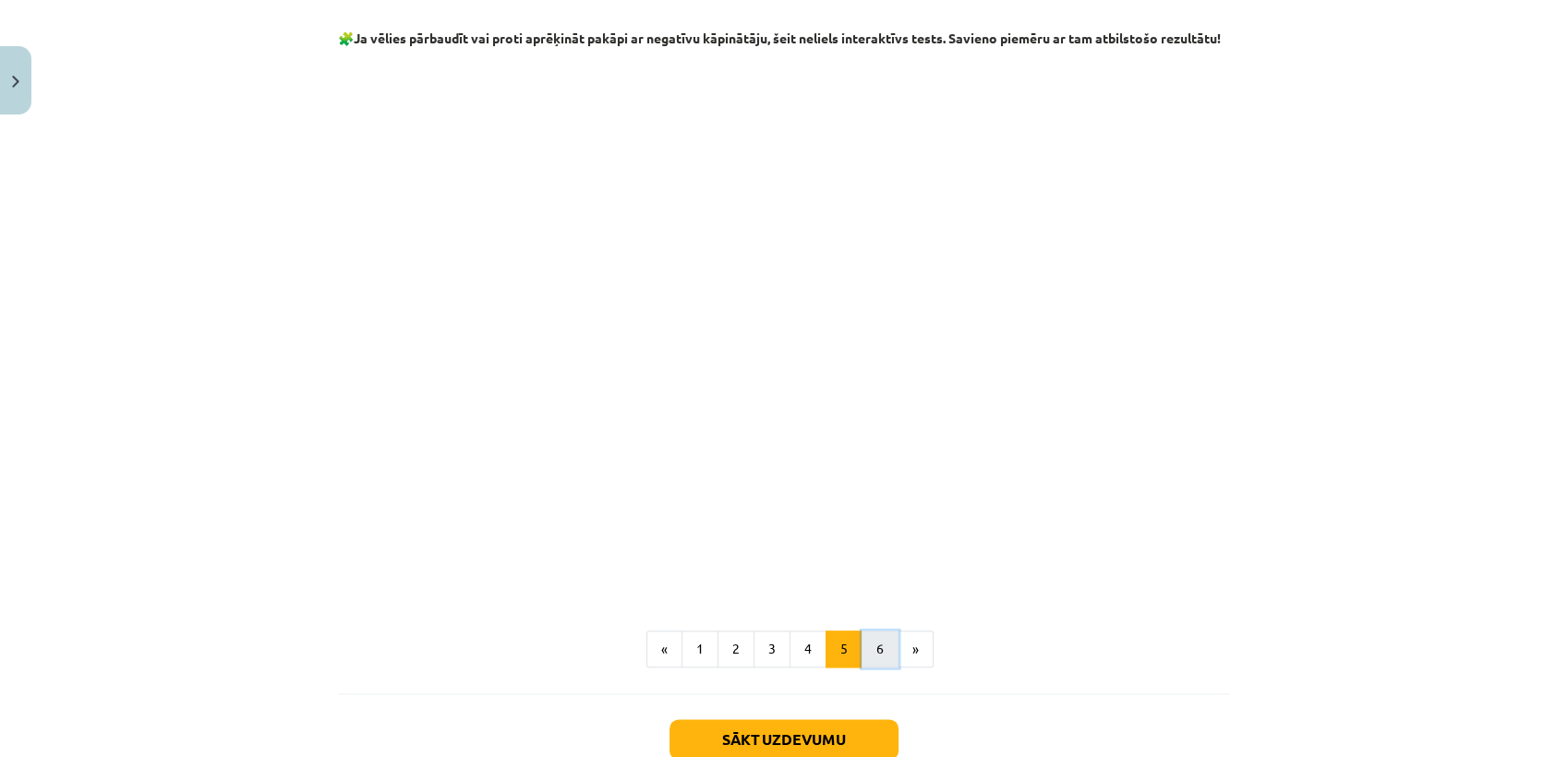
click at [867, 661] on button "6" at bounding box center [880, 649] width 37 height 37
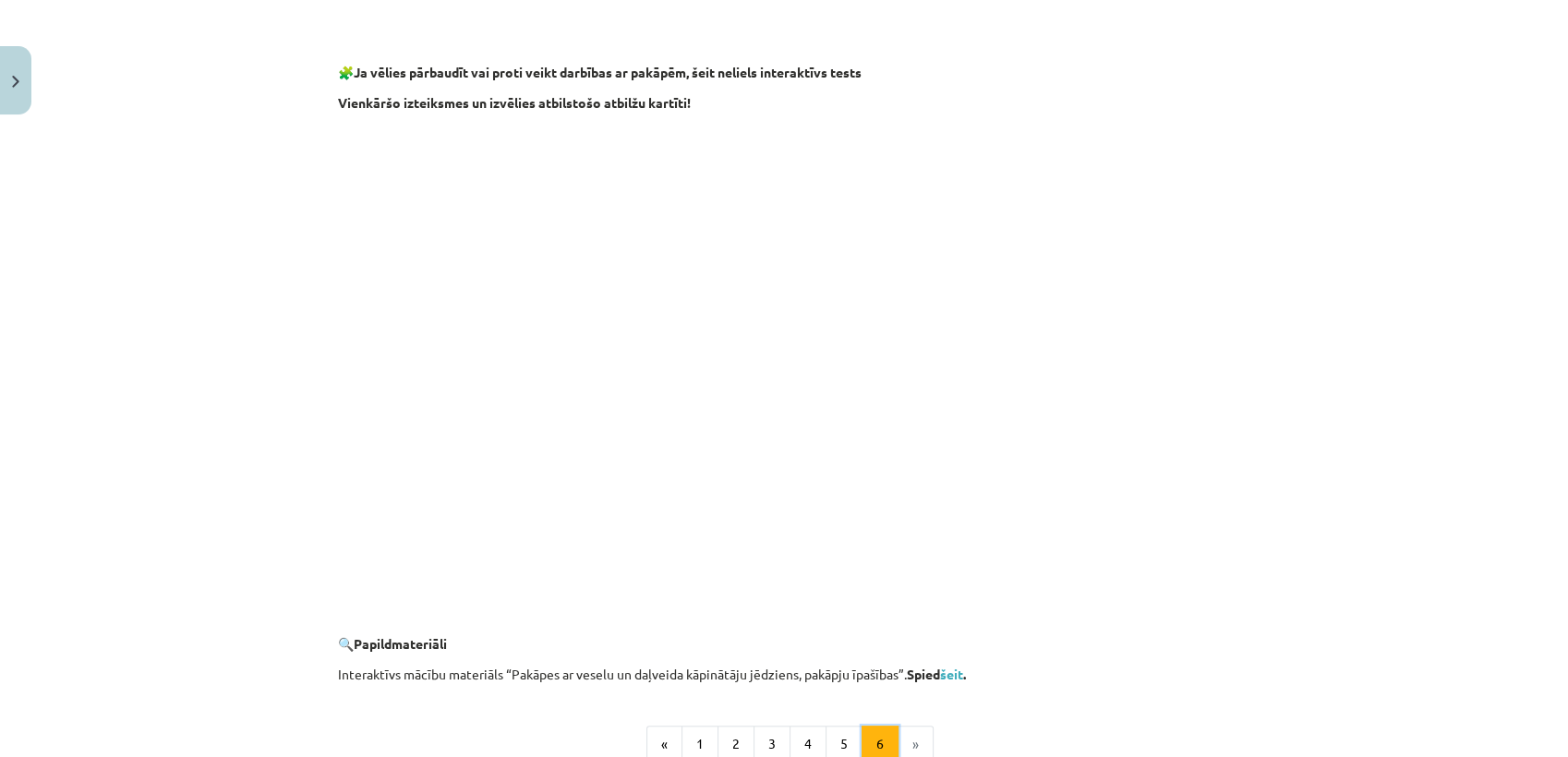
scroll to position [1496, 0]
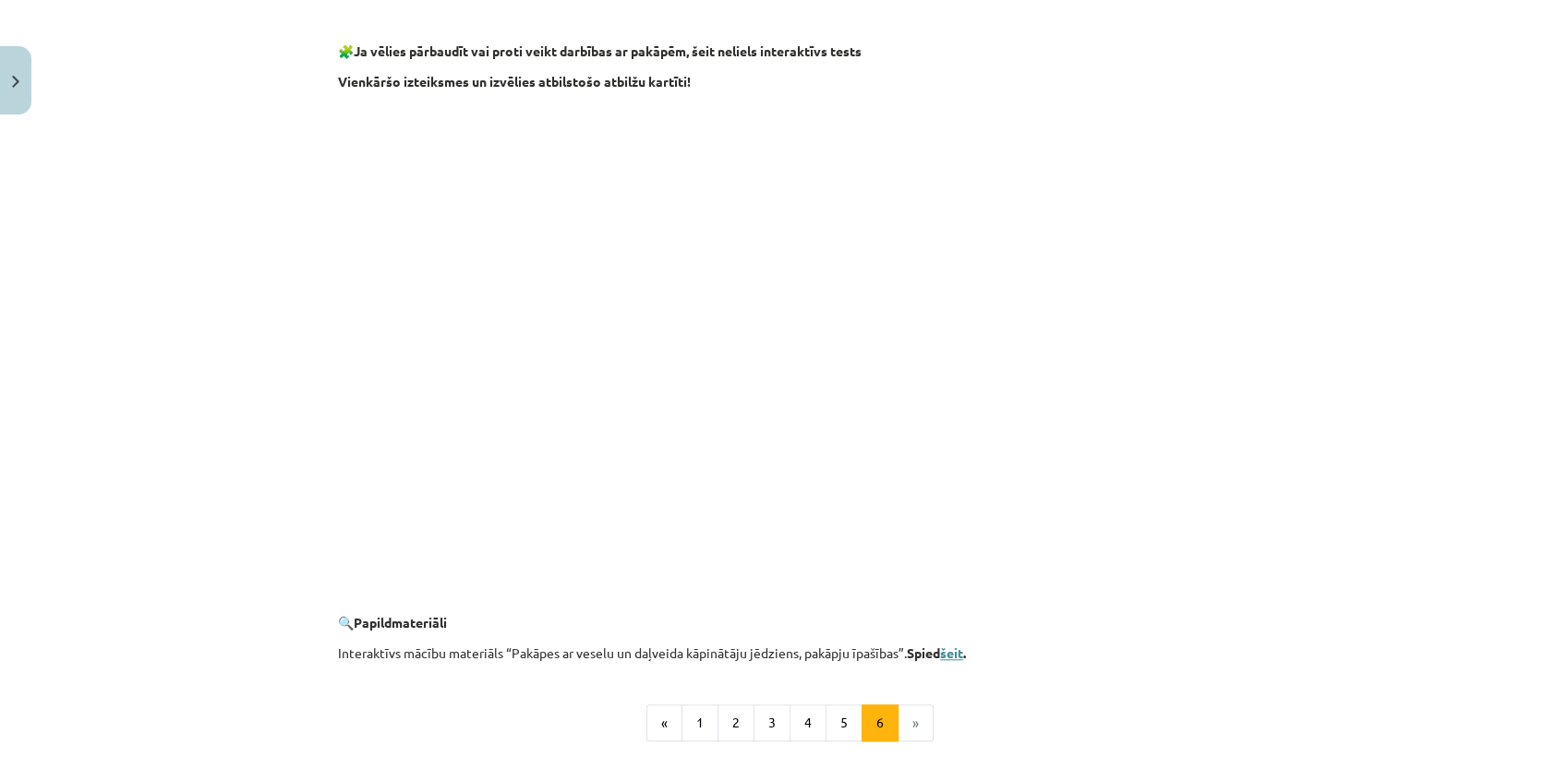
click at [950, 656] on link "šeit" at bounding box center [951, 653] width 23 height 17
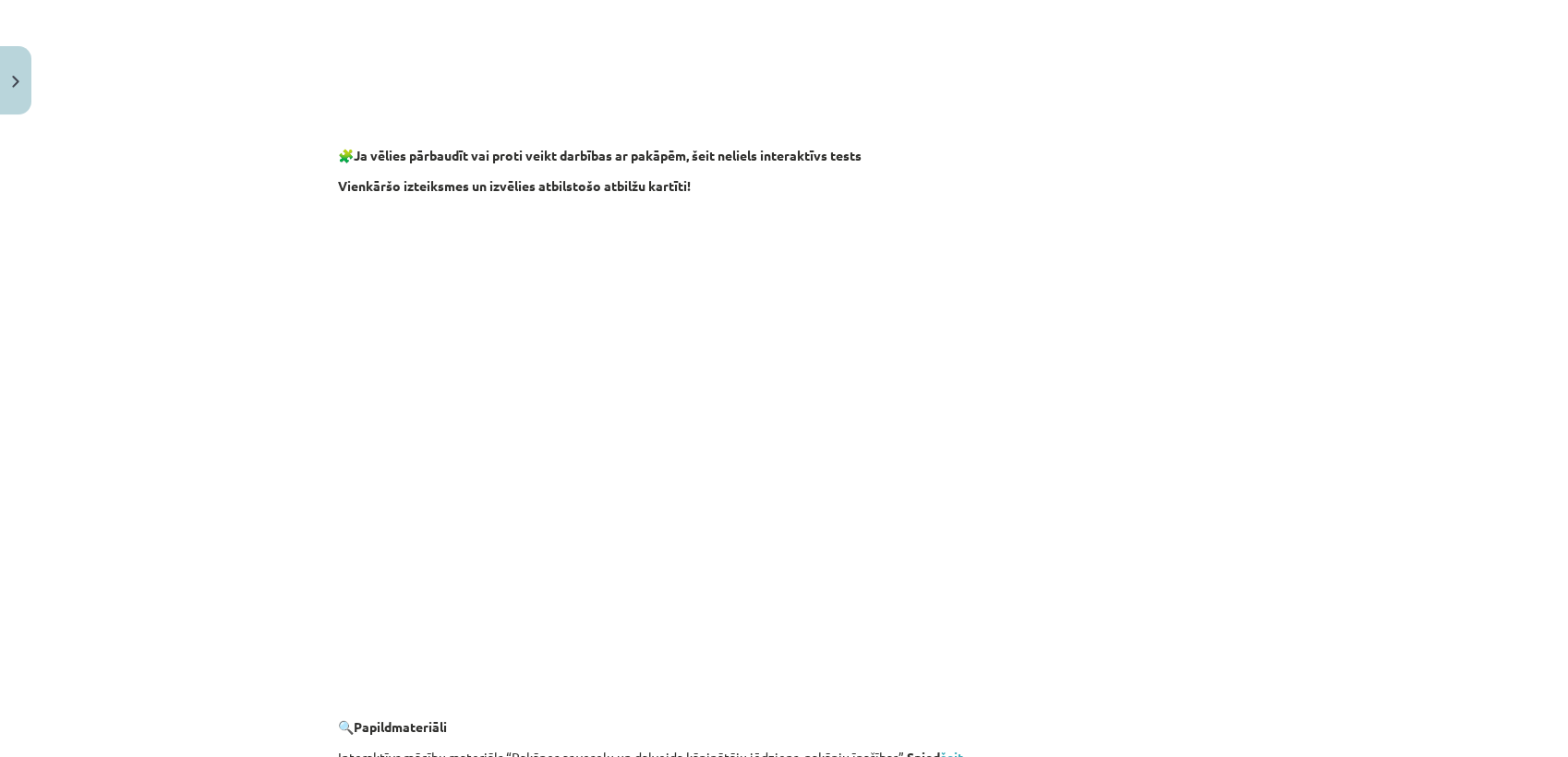
scroll to position [1693, 0]
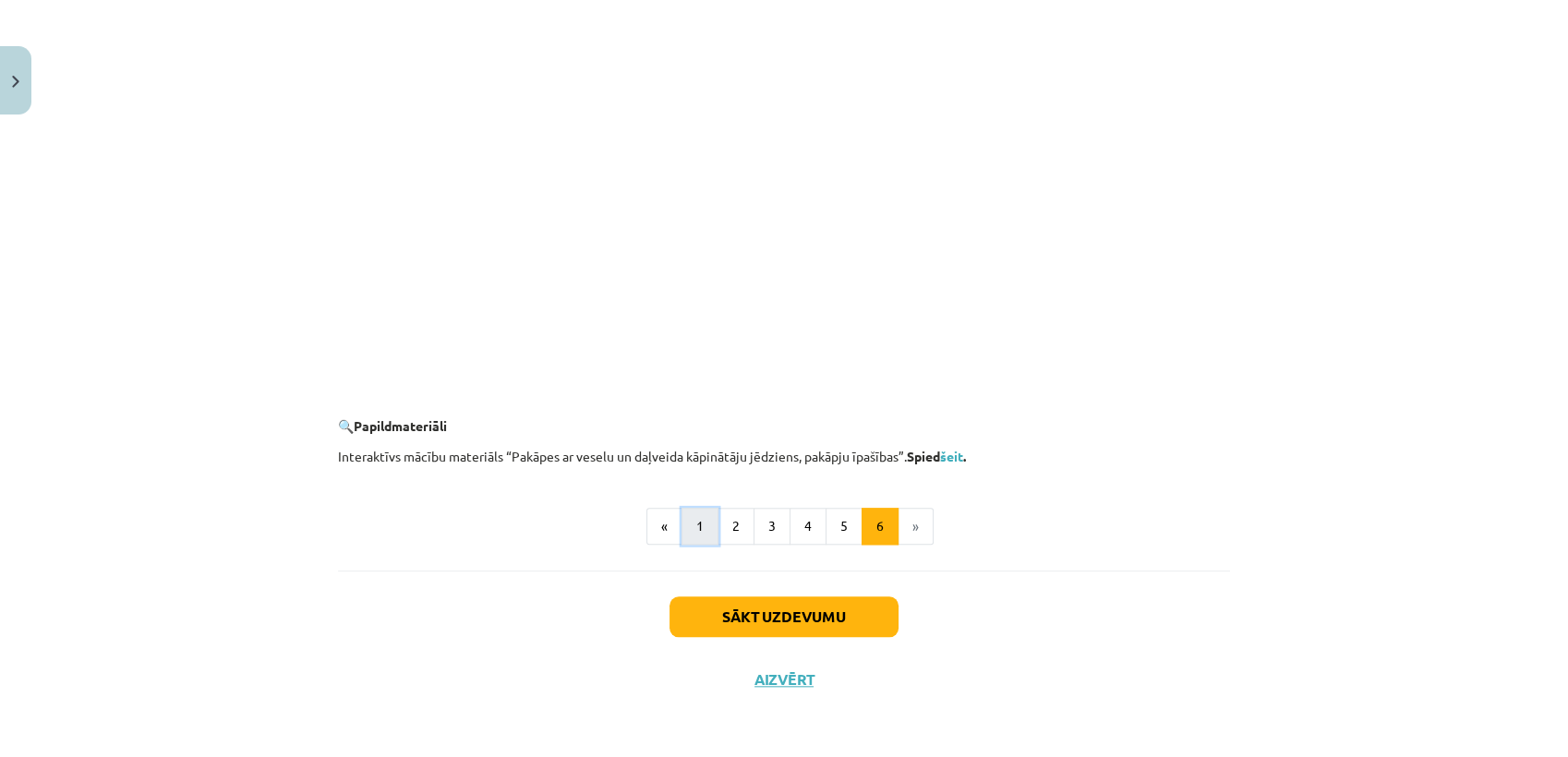
click at [686, 539] on button "1" at bounding box center [700, 527] width 37 height 37
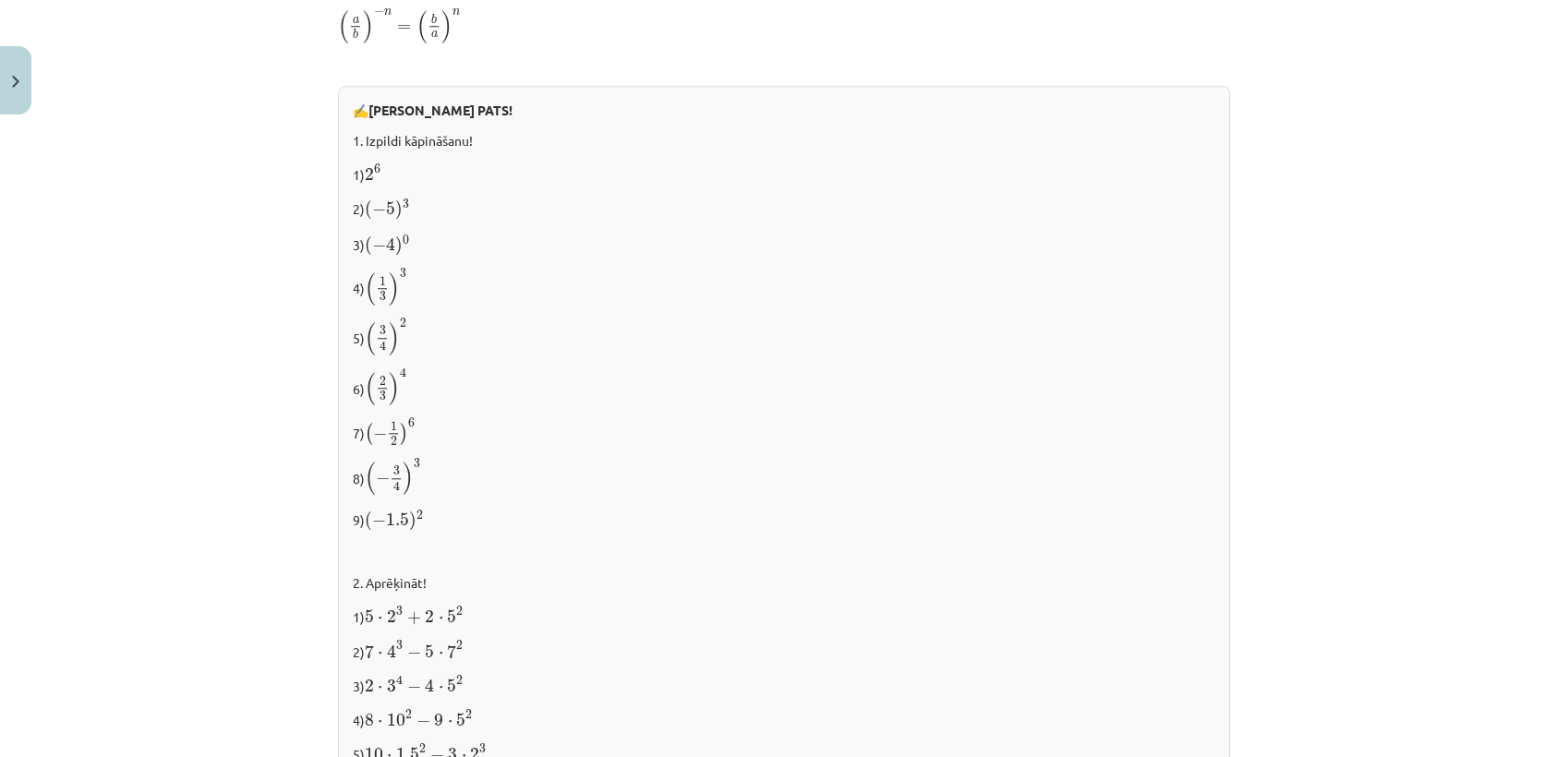
scroll to position [1869, 0]
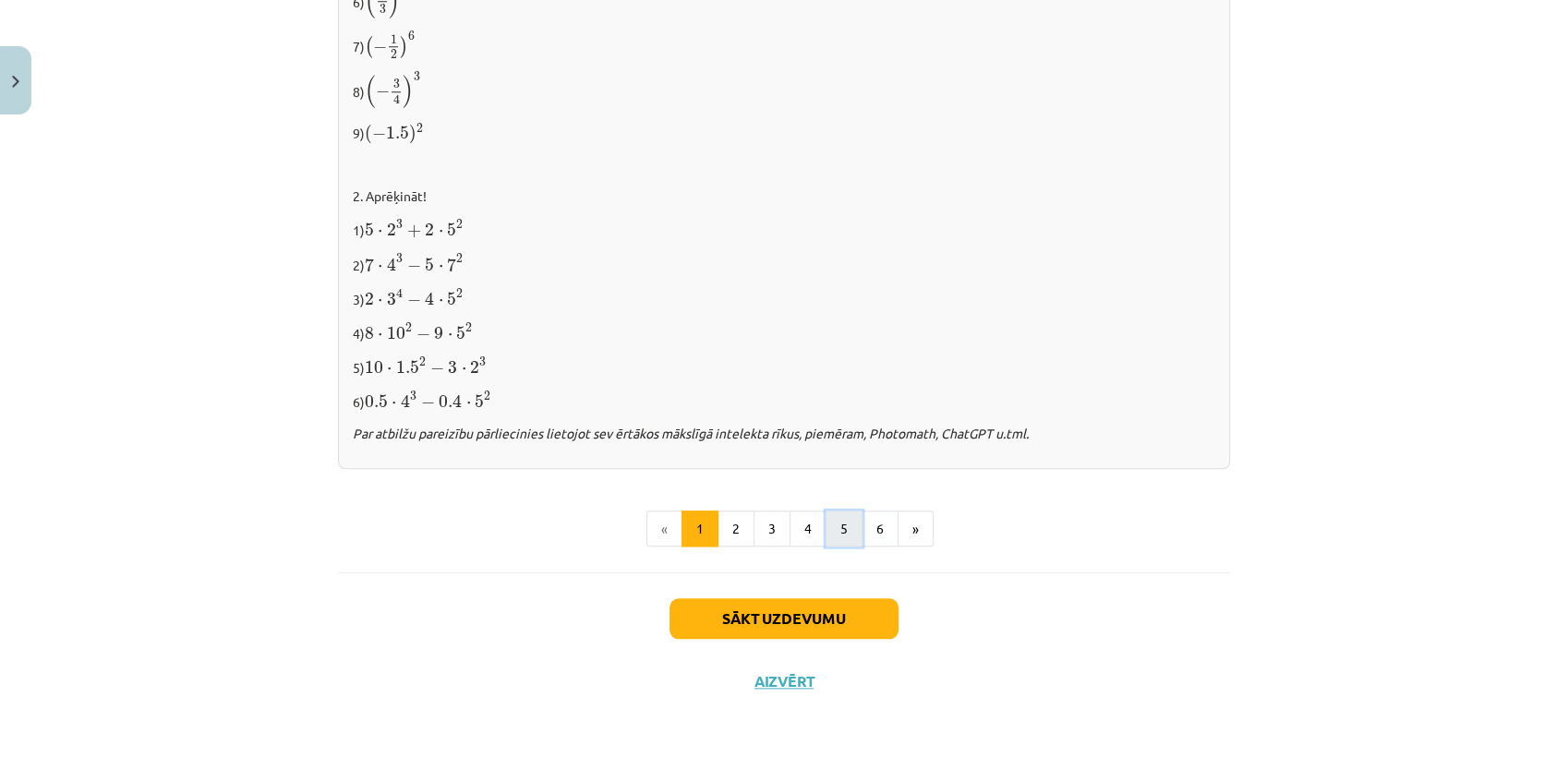
click at [825, 521] on button "5" at bounding box center [844, 530] width 37 height 37
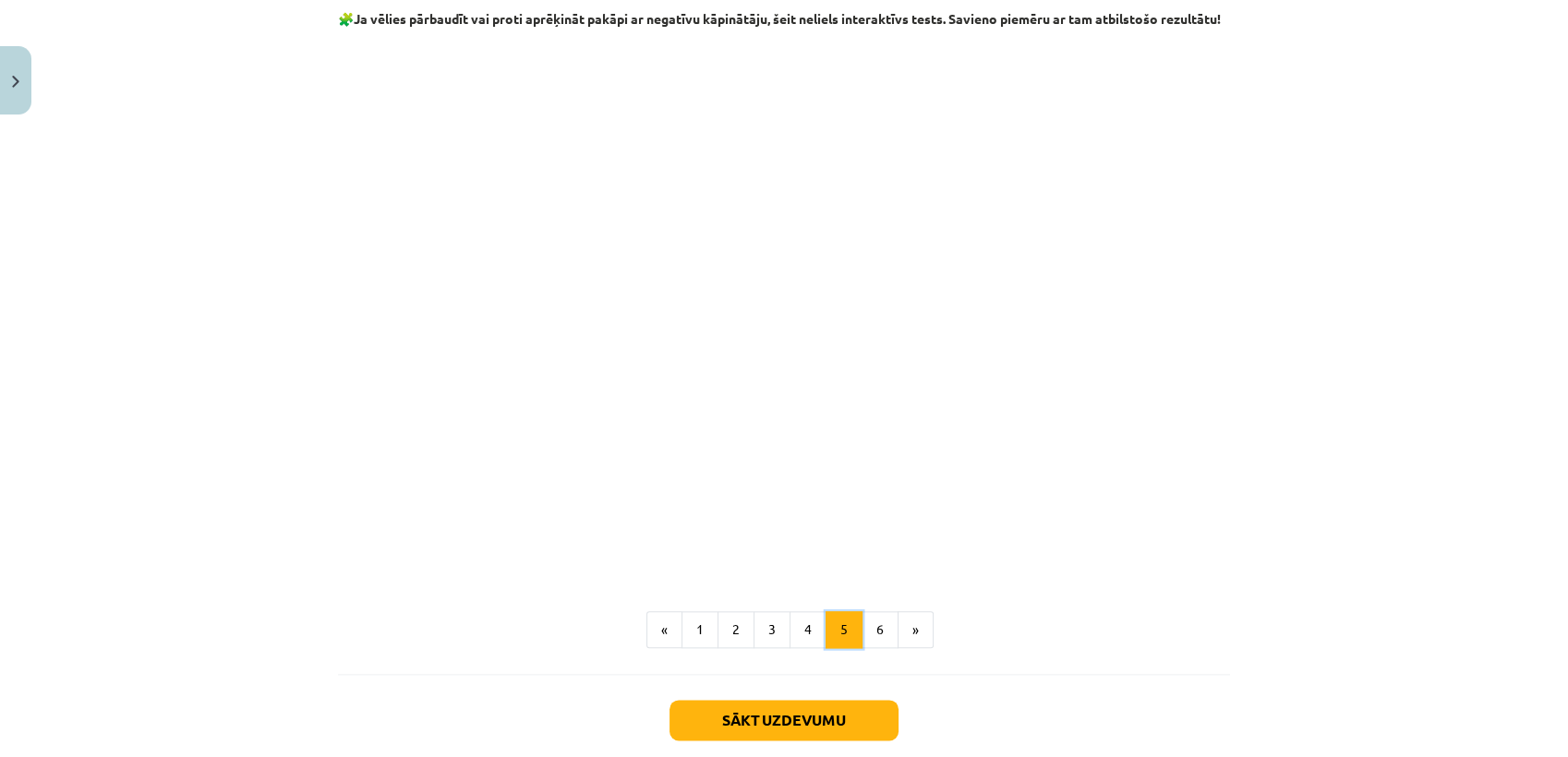
scroll to position [2113, 0]
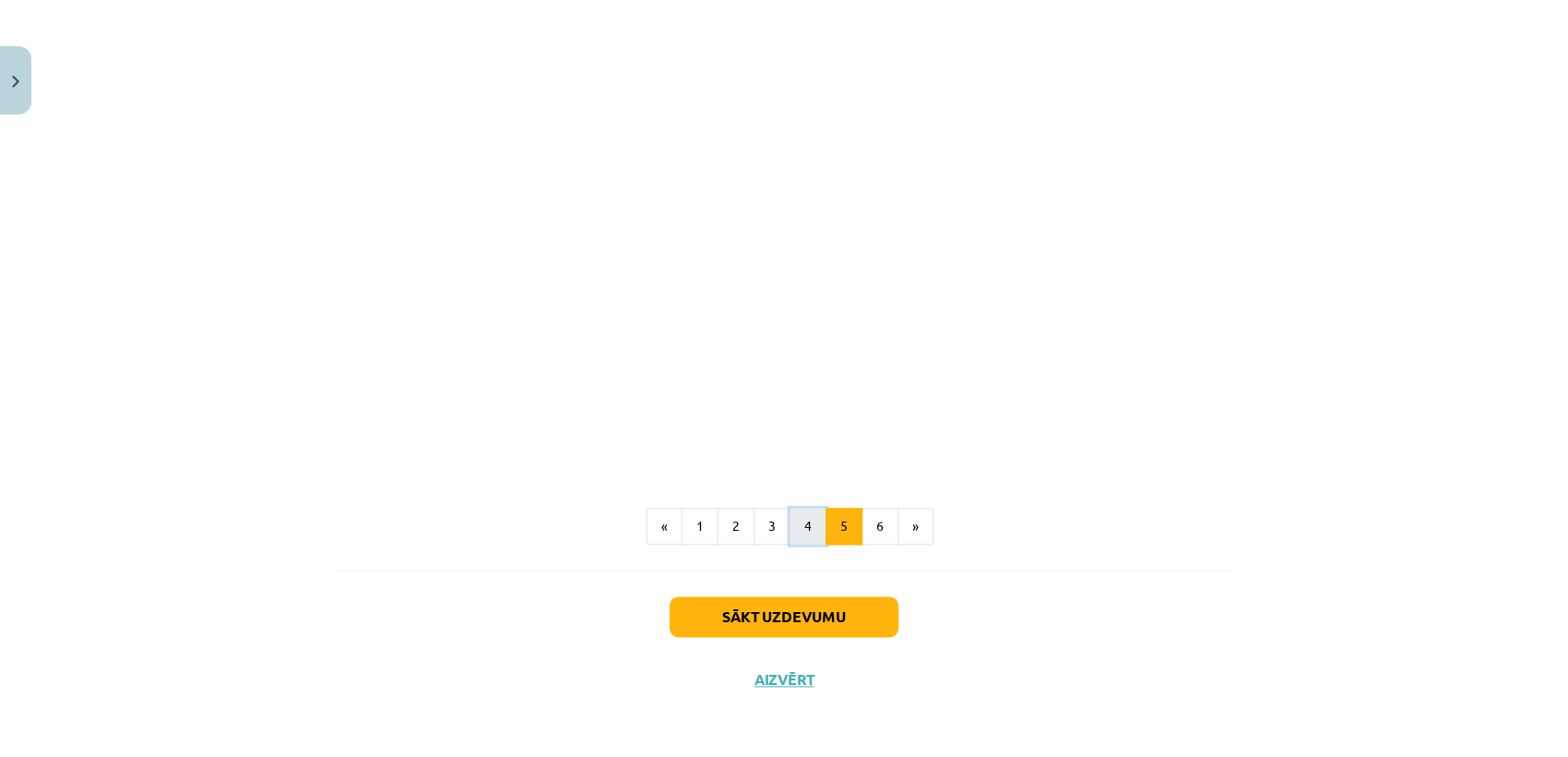
click at [796, 528] on button "4" at bounding box center [808, 527] width 37 height 37
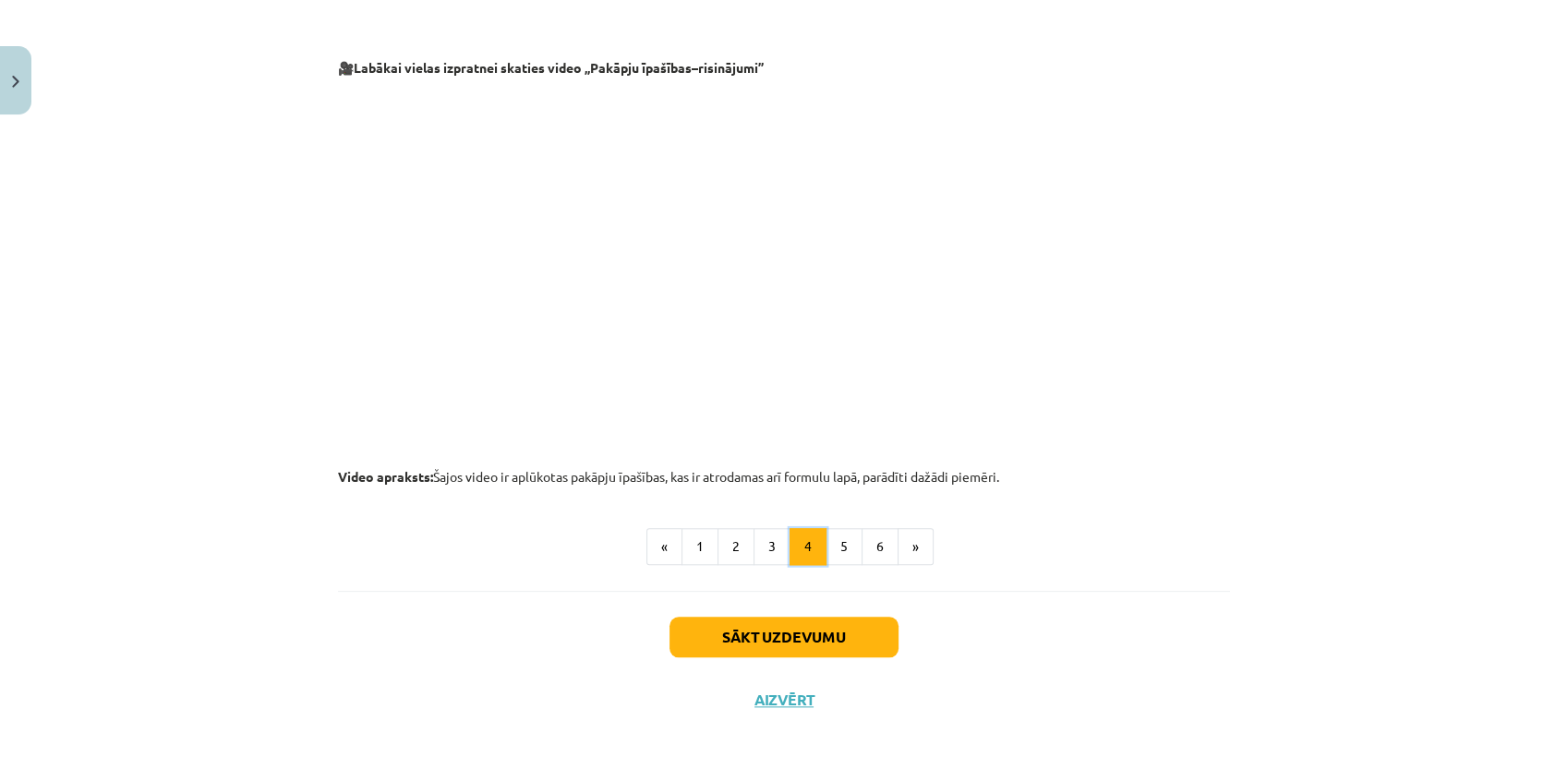
scroll to position [1859, 0]
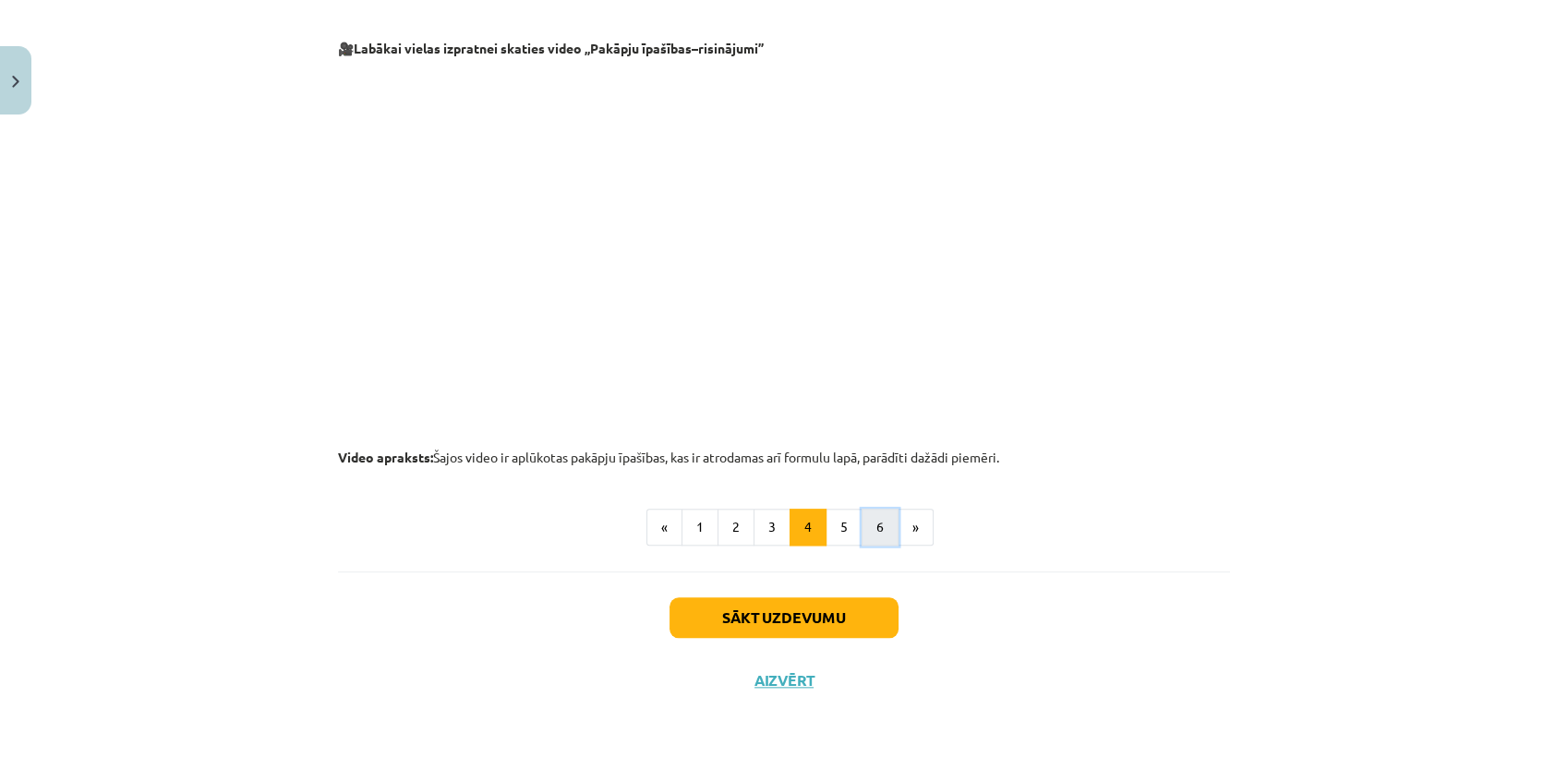
click at [865, 528] on button "6" at bounding box center [880, 528] width 37 height 37
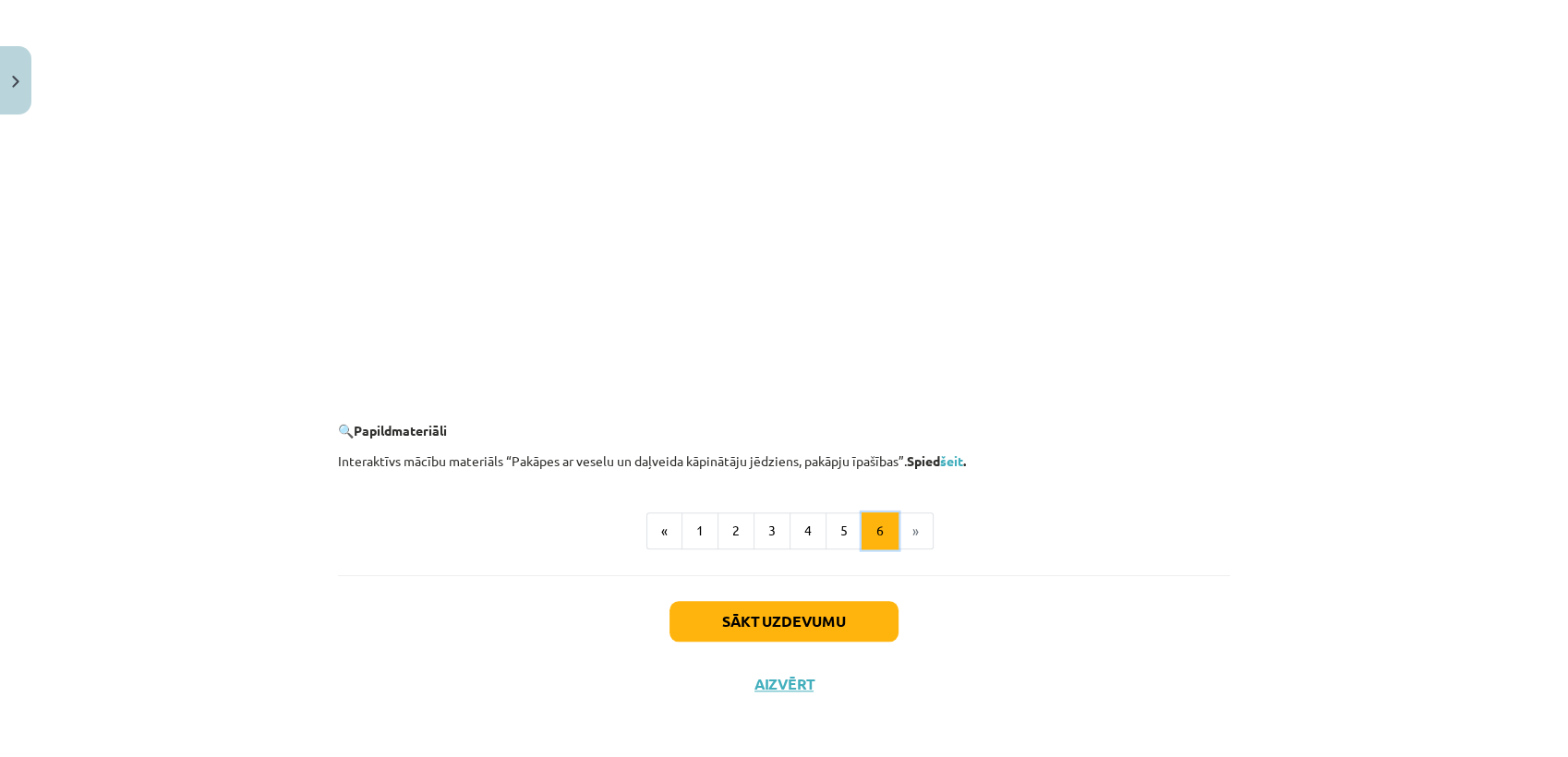
scroll to position [1693, 0]
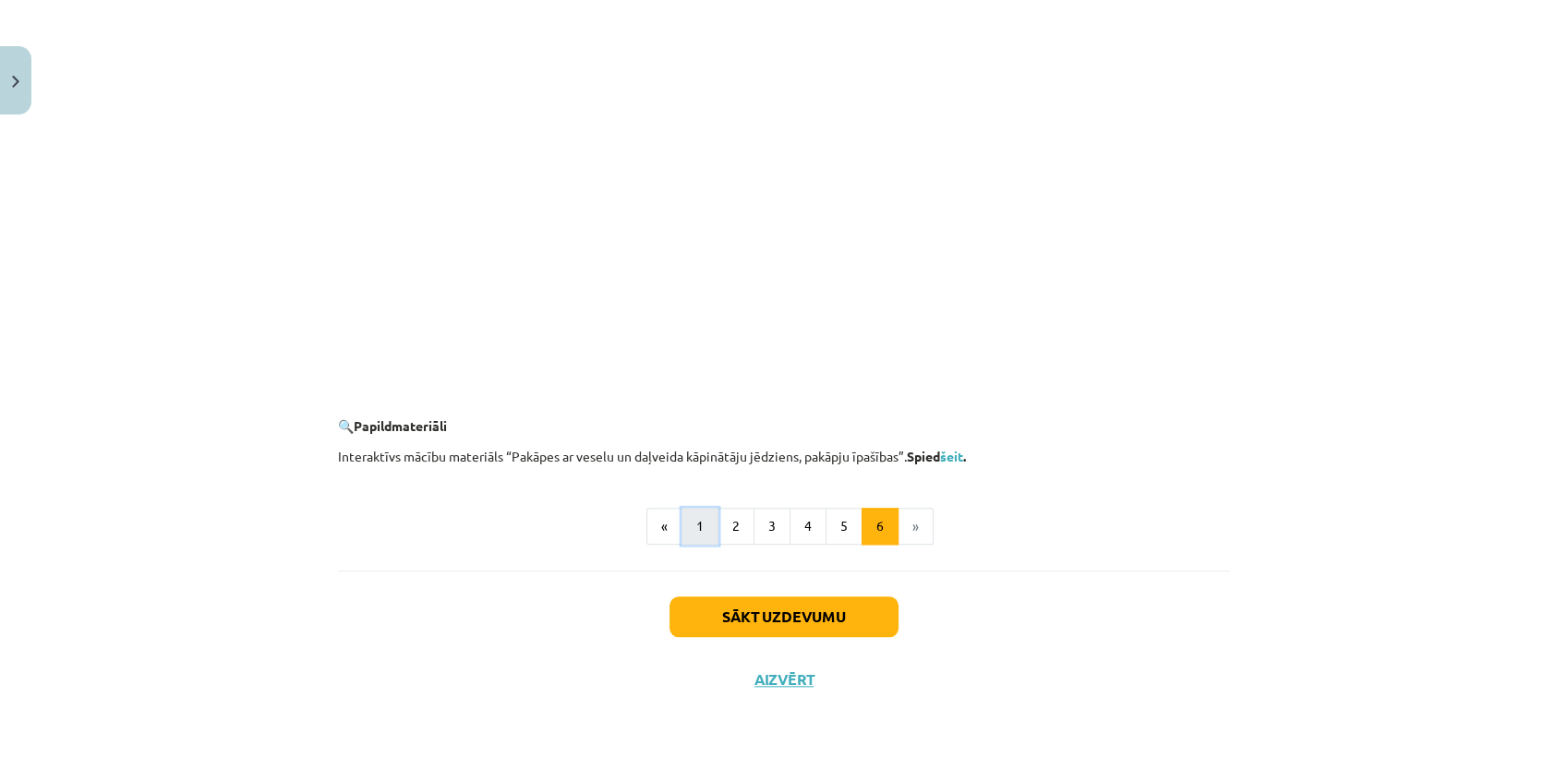
click at [695, 534] on button "1" at bounding box center [700, 527] width 37 height 37
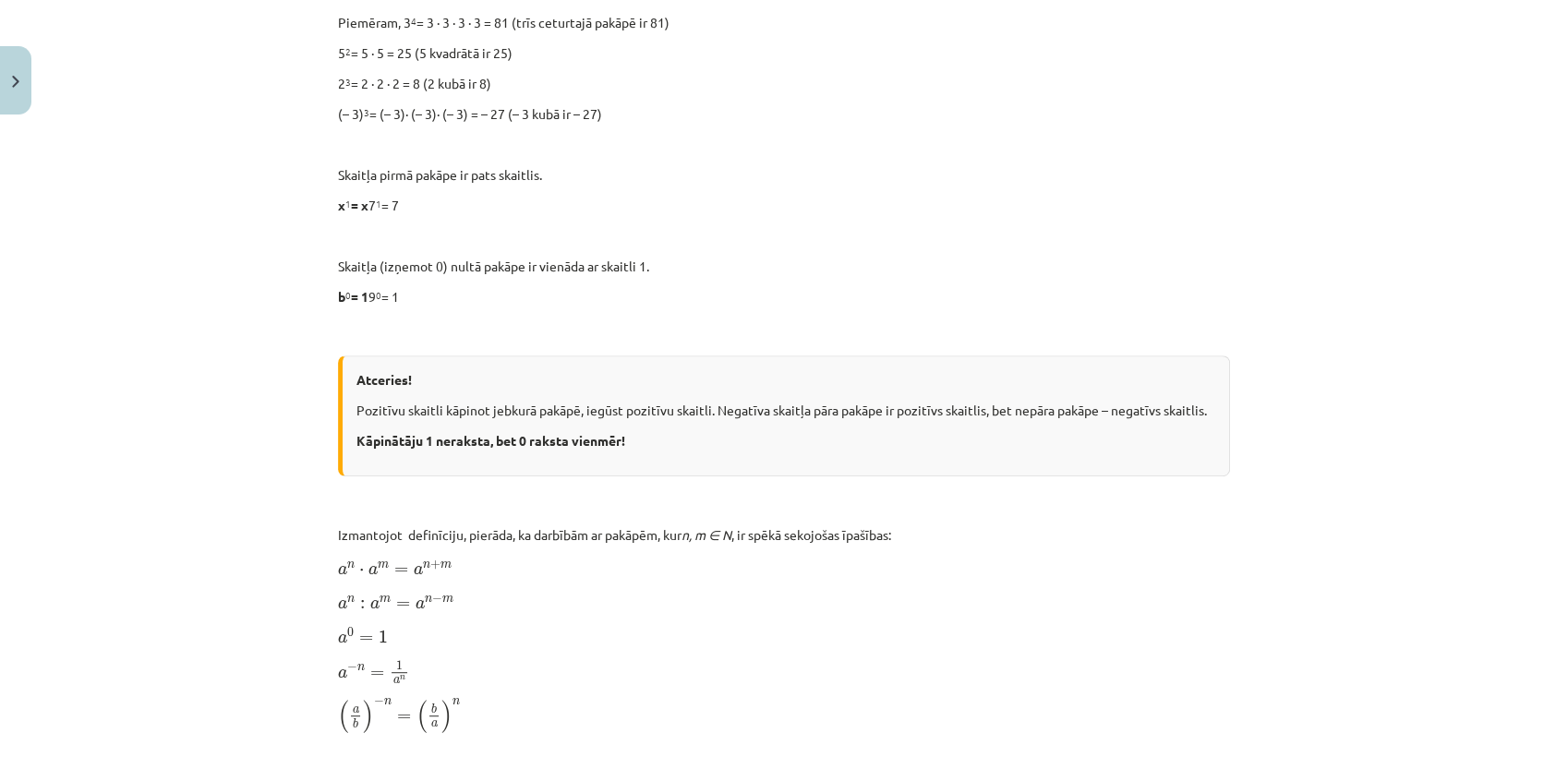
scroll to position [797, 0]
